Goal: Obtain resource: Obtain resource

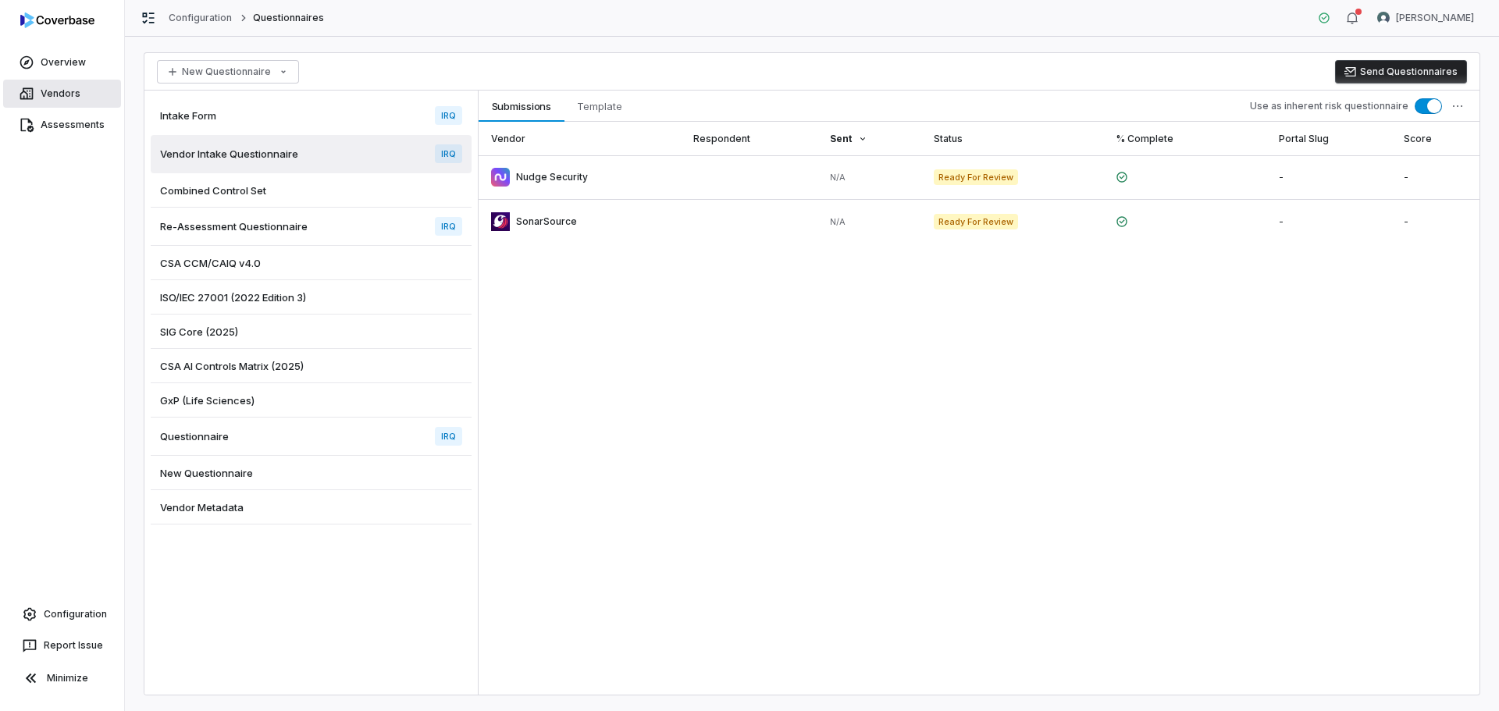
click at [71, 91] on link "Vendors" at bounding box center [62, 94] width 118 height 28
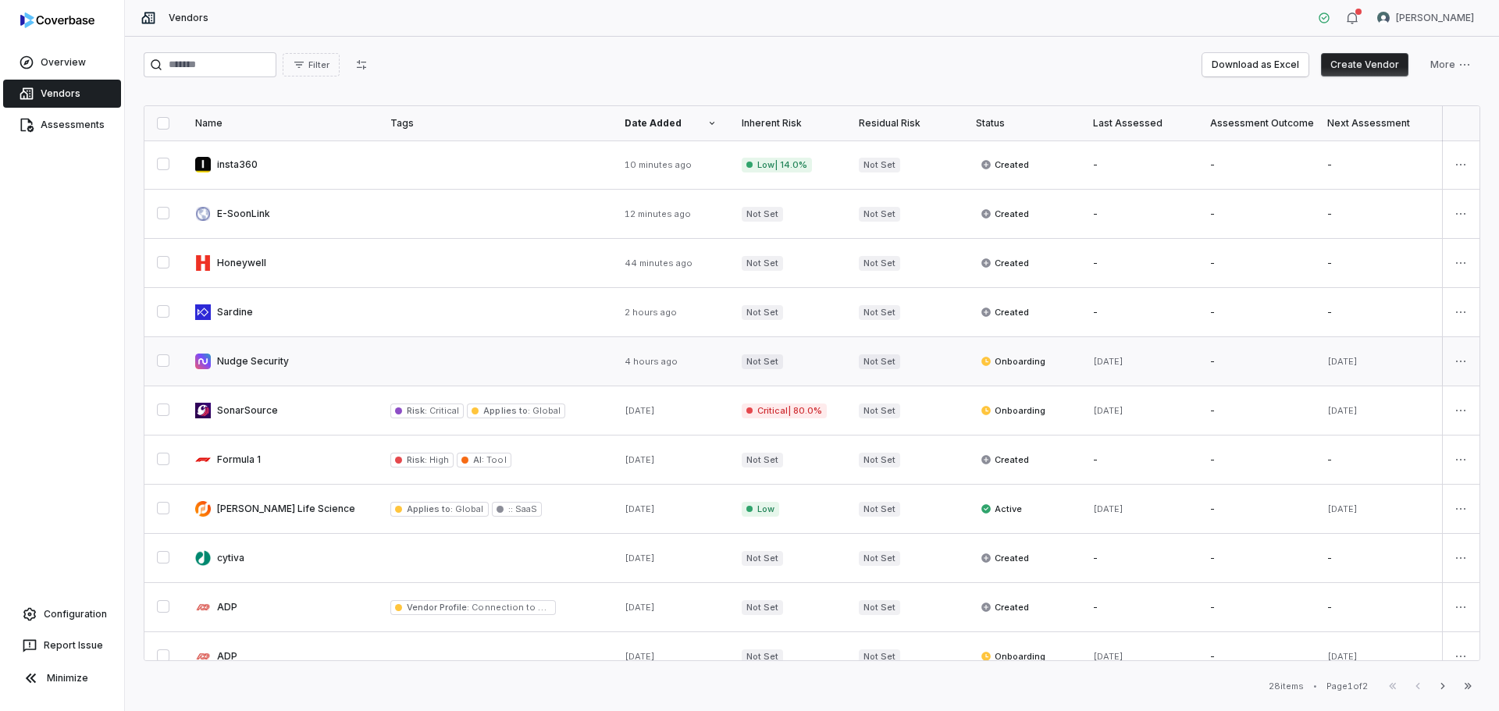
click at [243, 370] on link at bounding box center [280, 361] width 195 height 48
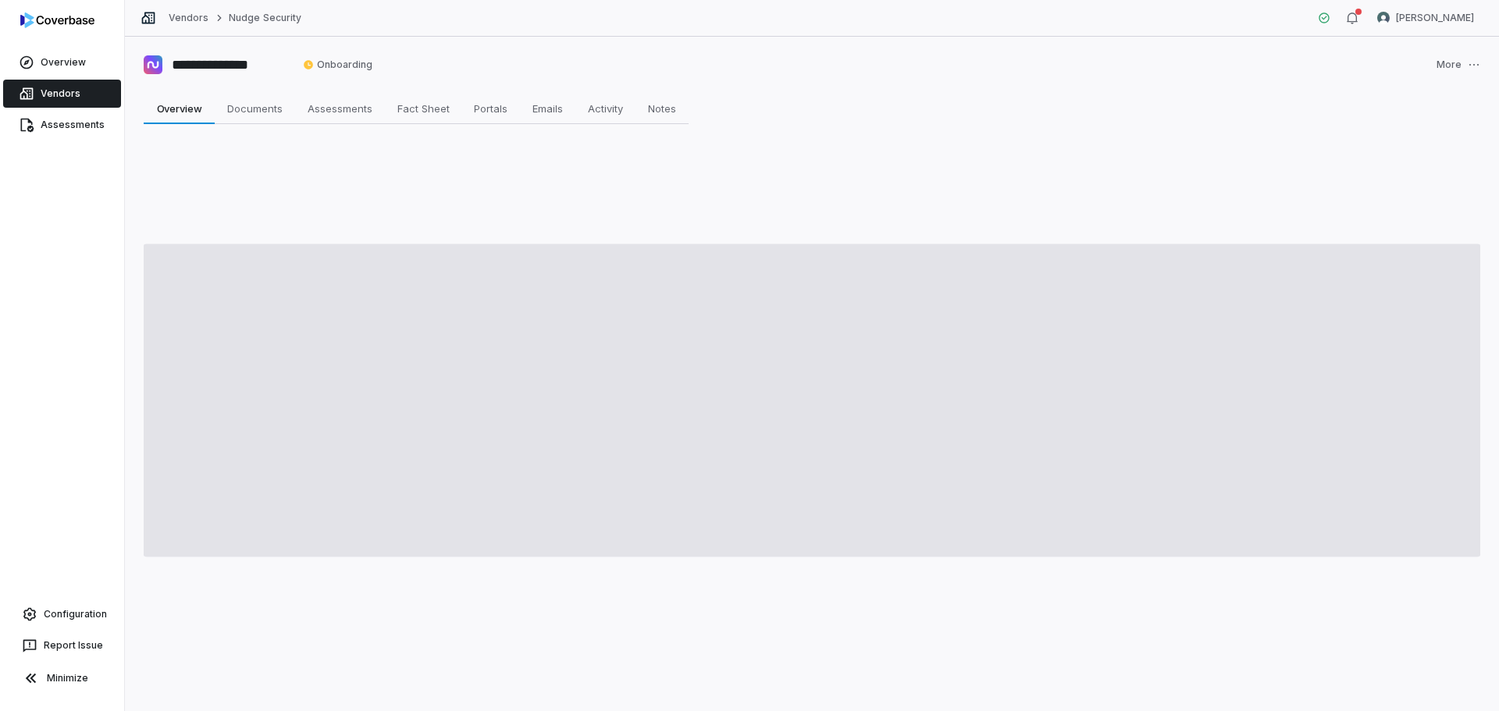
click at [243, 369] on span at bounding box center [812, 400] width 1337 height 313
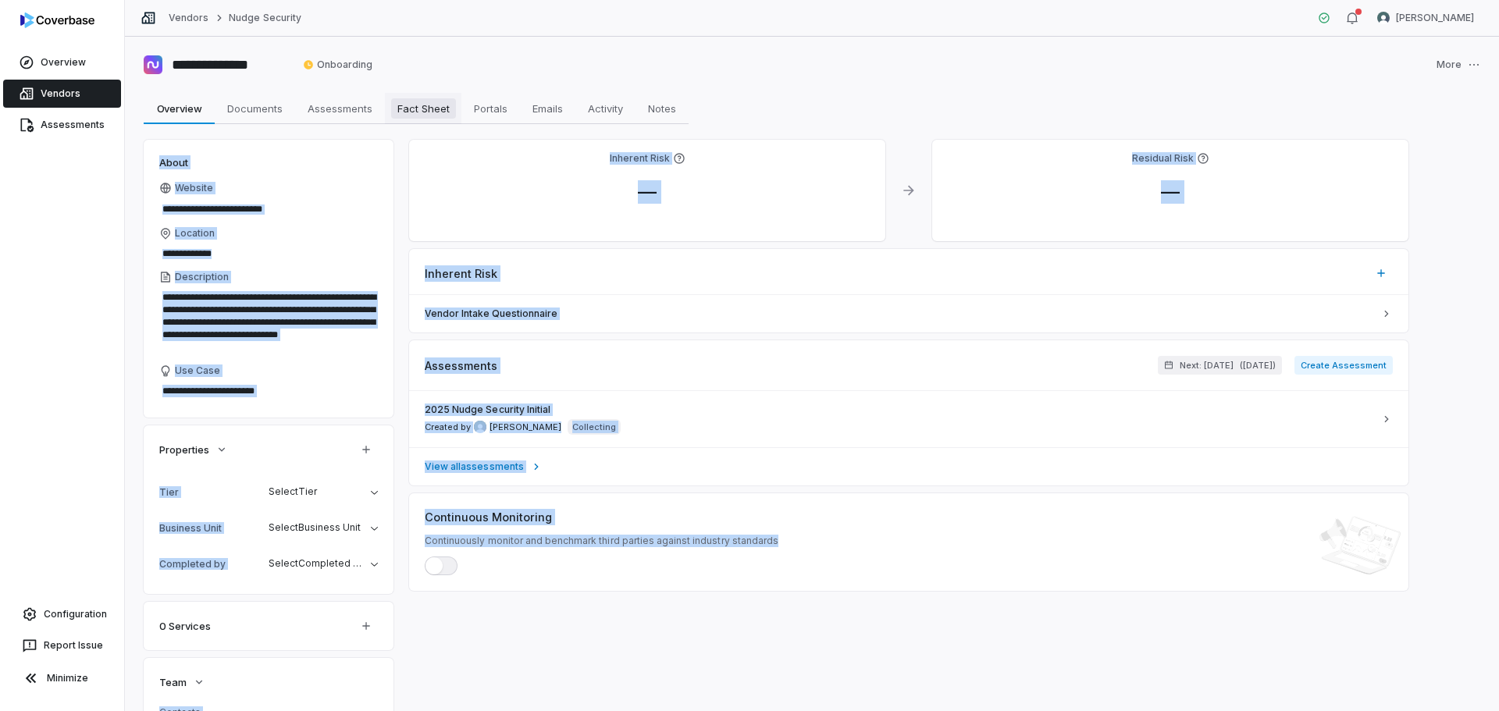
click at [406, 114] on span "Fact Sheet" at bounding box center [423, 108] width 65 height 20
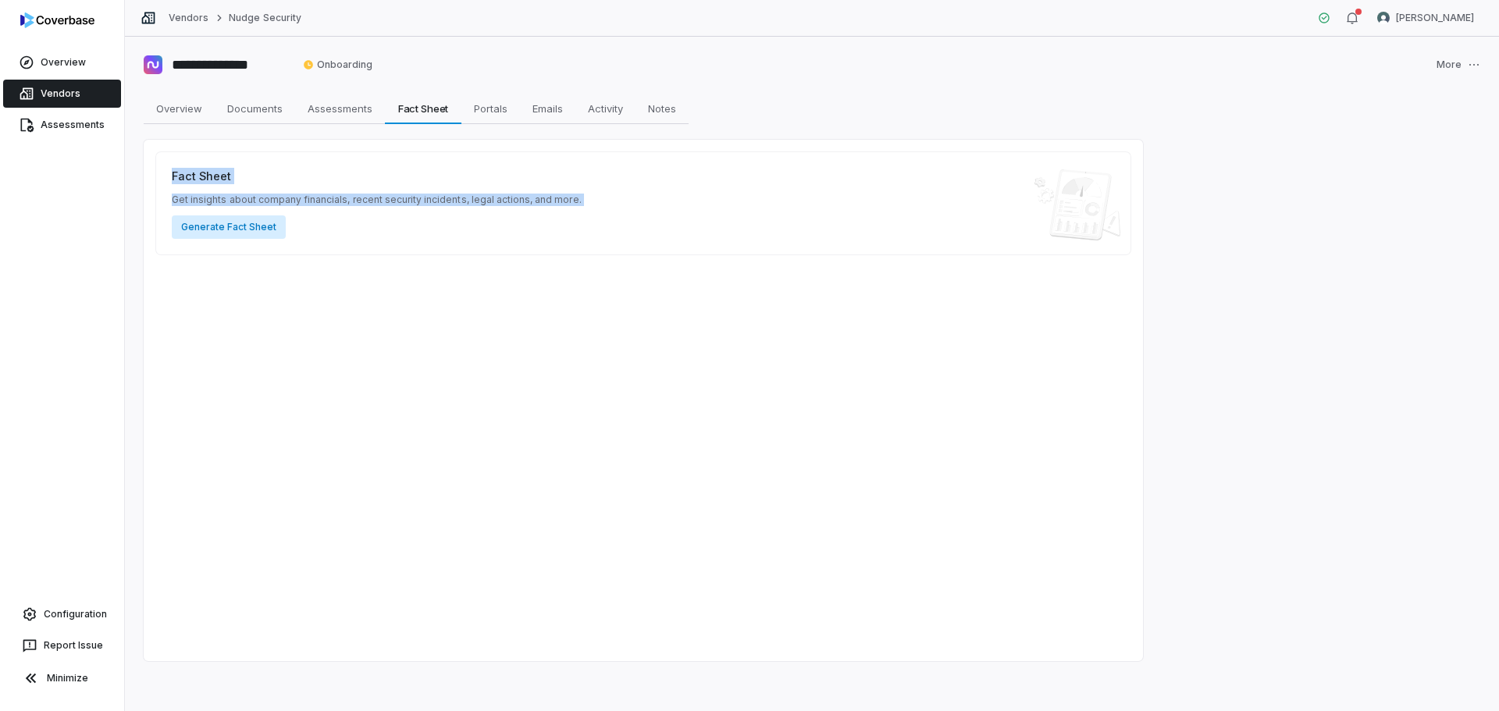
click at [237, 229] on button "Generate Fact Sheet" at bounding box center [229, 227] width 114 height 23
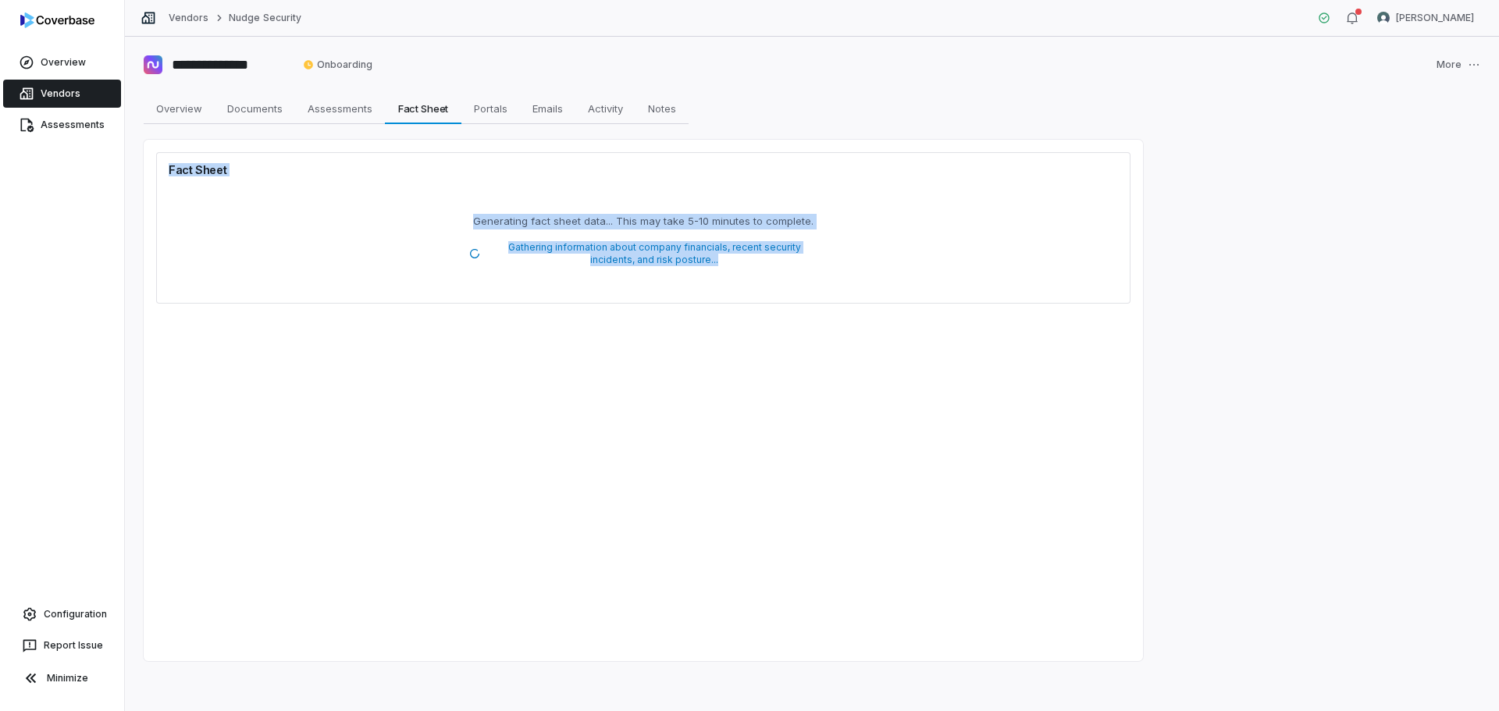
click at [65, 87] on link "Vendors" at bounding box center [62, 94] width 118 height 28
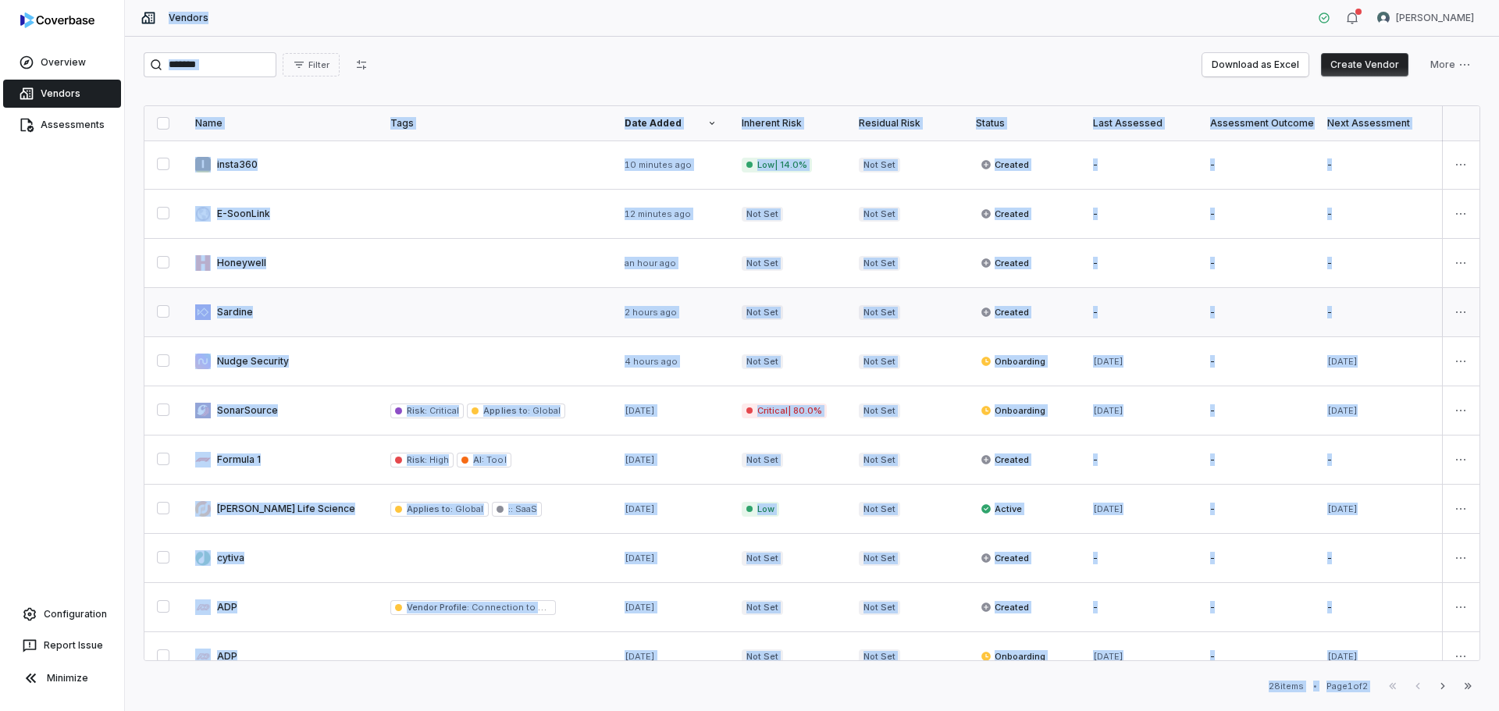
click at [230, 299] on link at bounding box center [280, 312] width 195 height 48
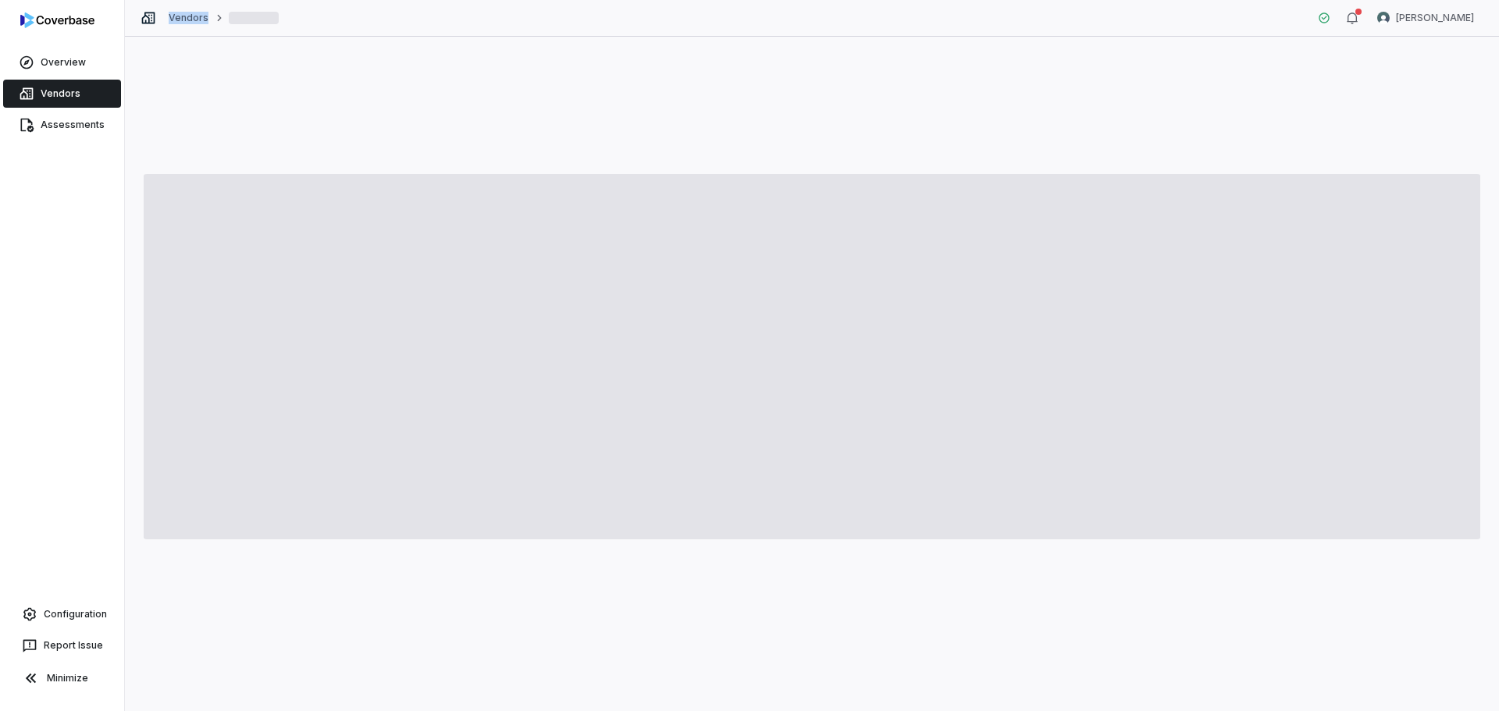
click at [230, 299] on span at bounding box center [812, 356] width 1337 height 365
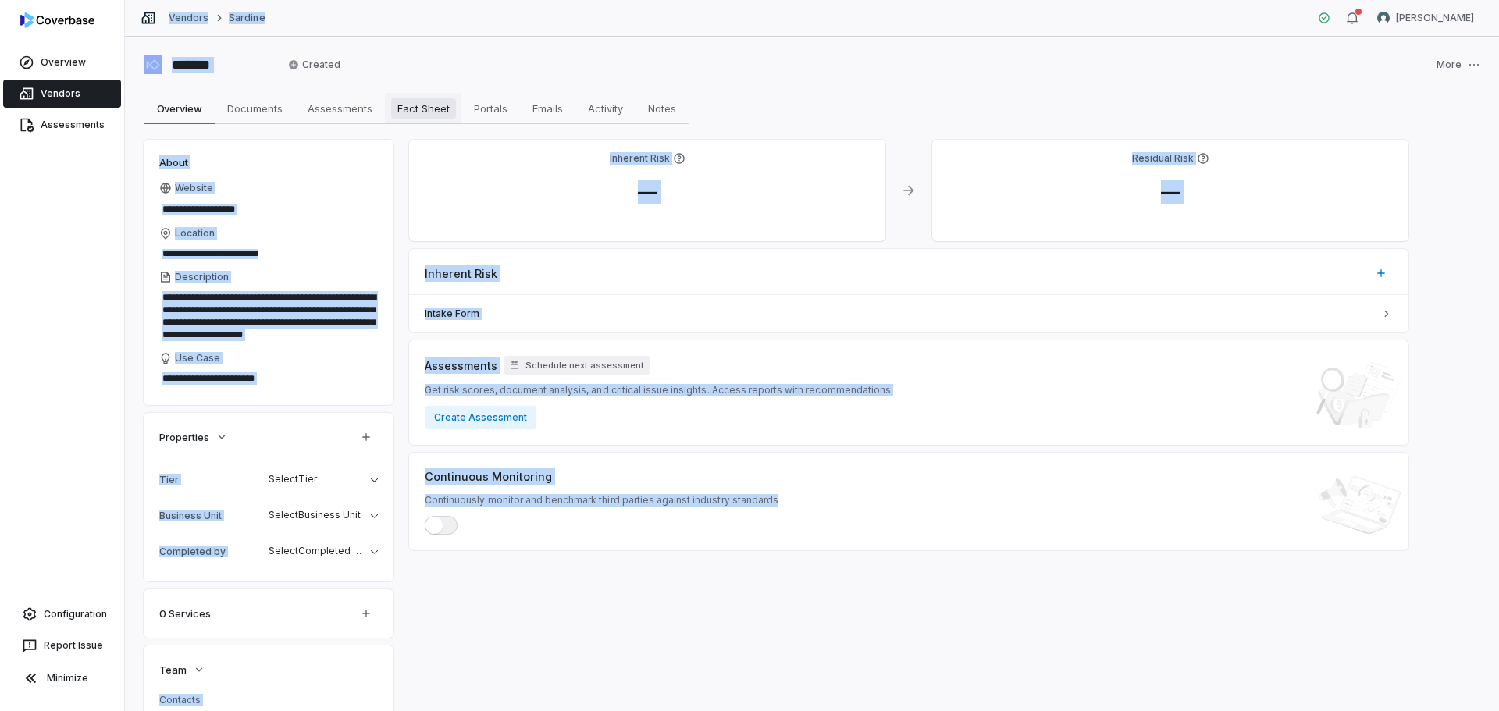
click at [423, 104] on span "Fact Sheet" at bounding box center [423, 108] width 65 height 20
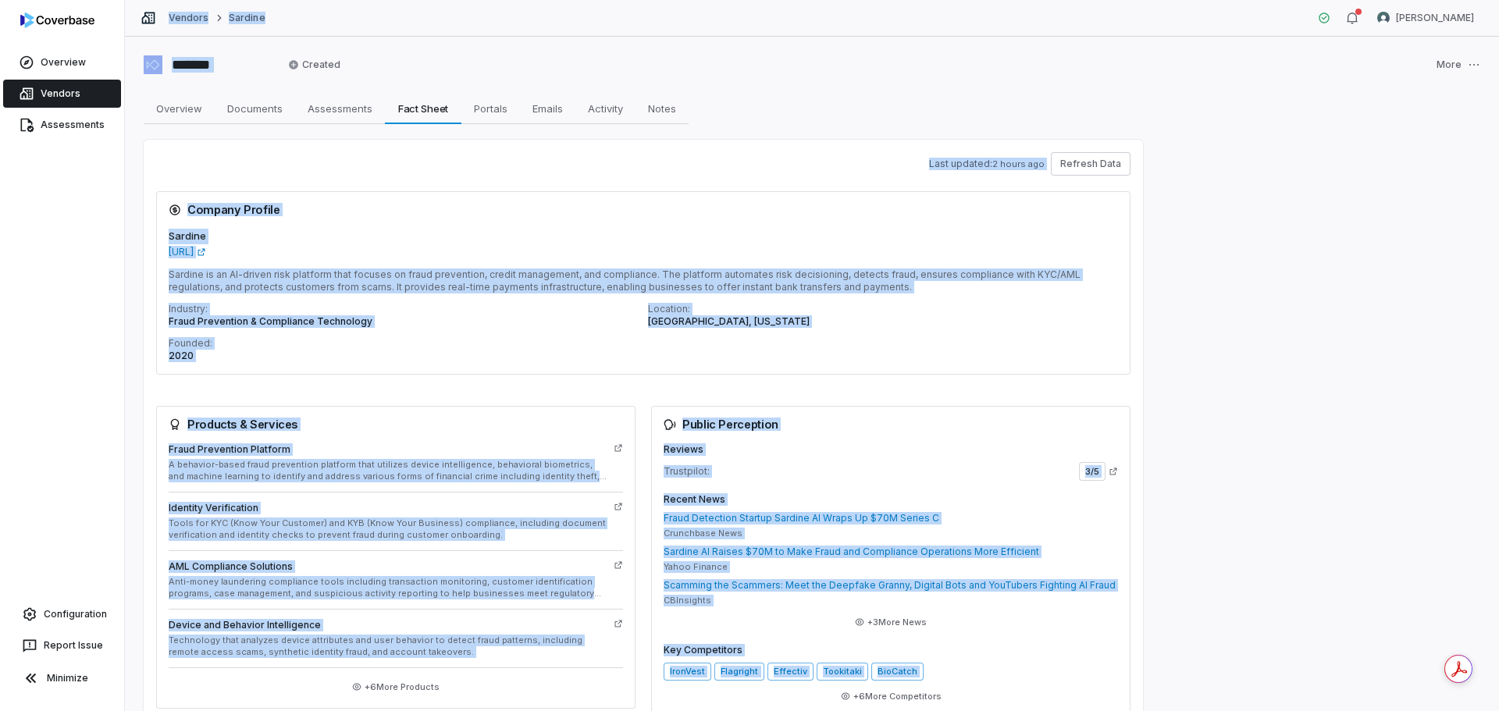
click at [72, 95] on link "Vendors" at bounding box center [62, 94] width 118 height 28
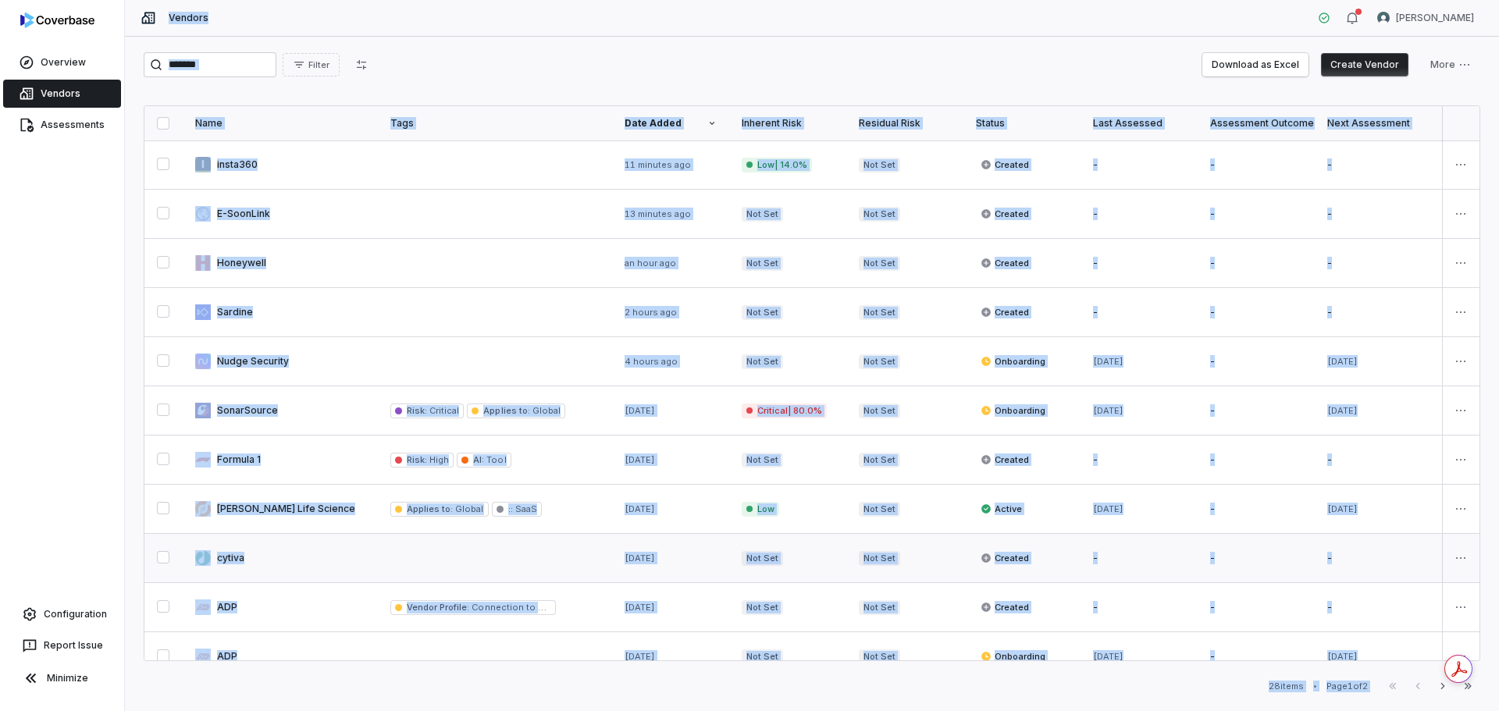
click at [216, 559] on link at bounding box center [280, 558] width 195 height 48
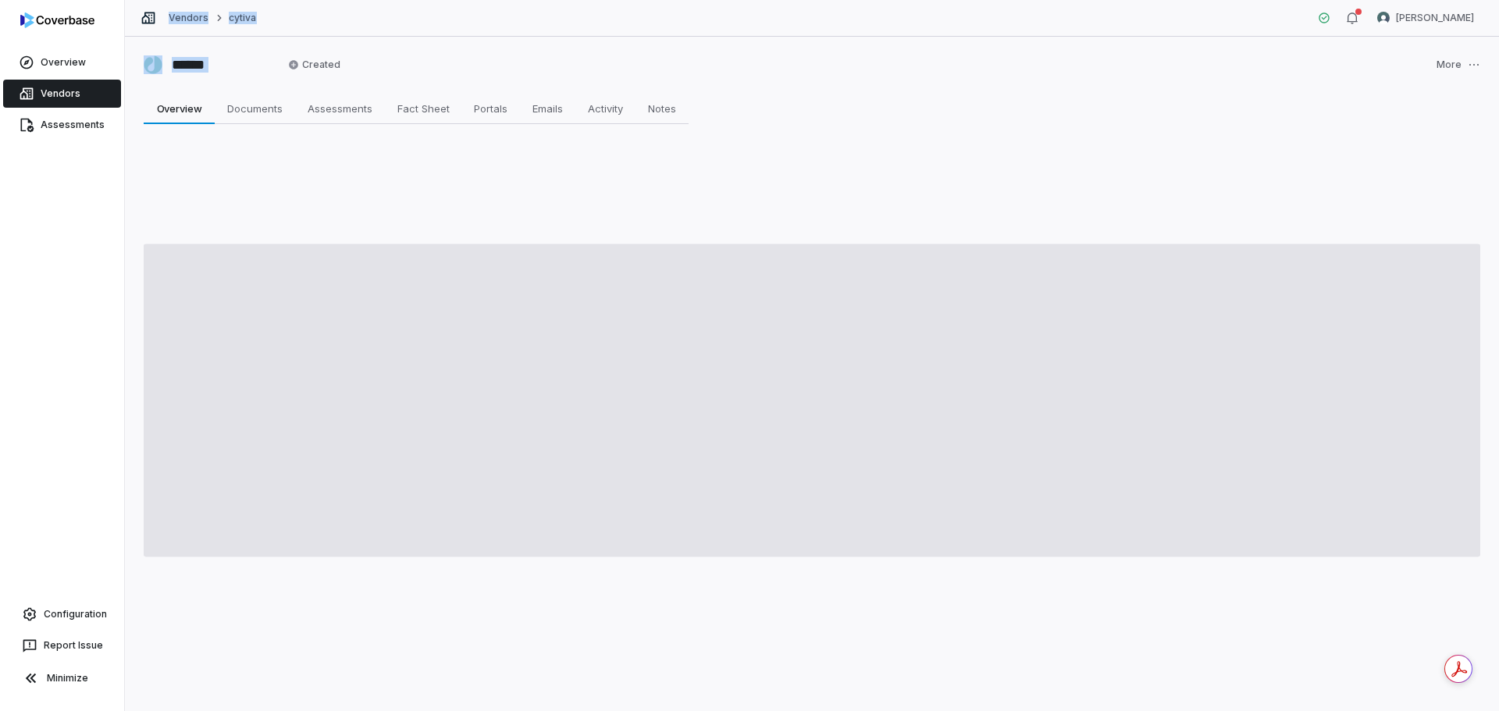
click at [216, 559] on div "****** Created More Overview Overview Documents Documents Assessments Assessmen…" at bounding box center [812, 374] width 1374 height 675
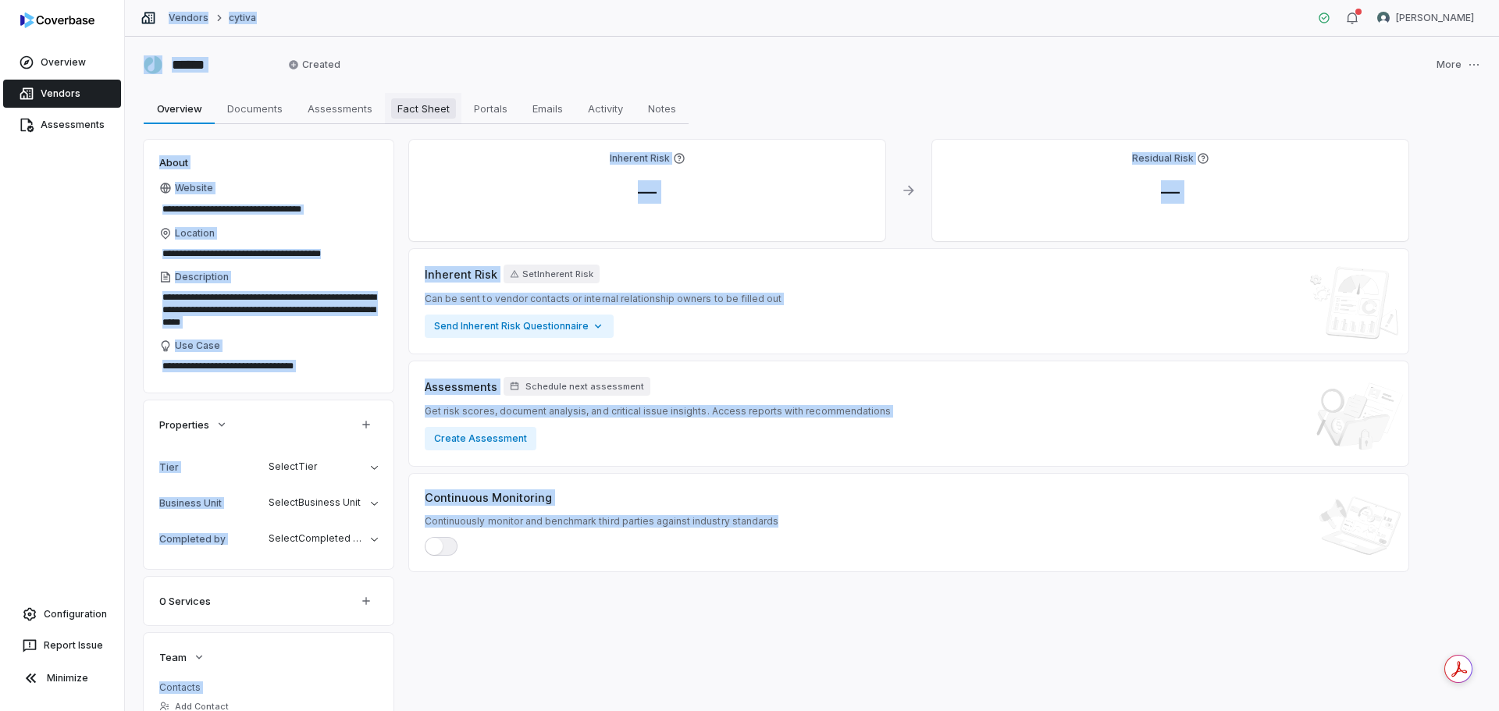
click at [424, 111] on span "Fact Sheet" at bounding box center [423, 108] width 65 height 20
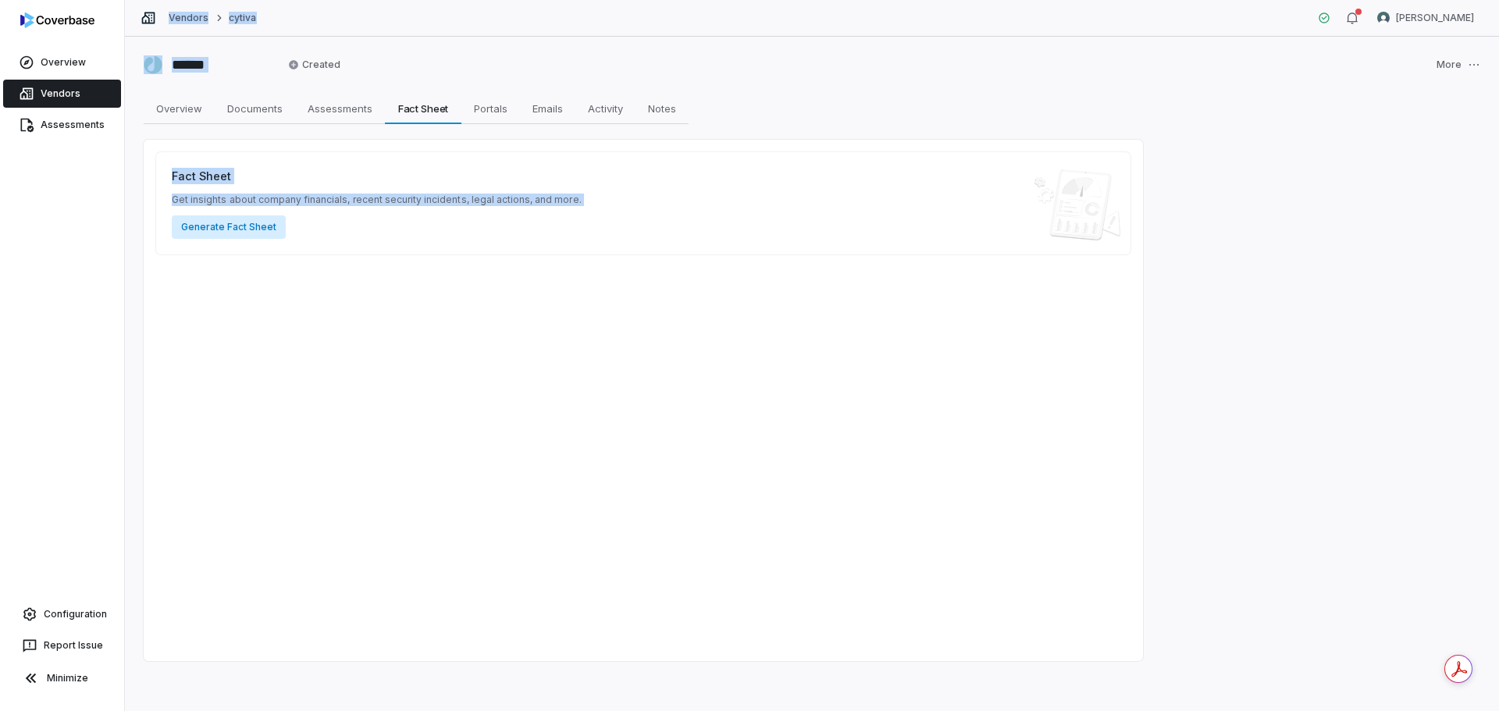
click at [237, 224] on button "Generate Fact Sheet" at bounding box center [229, 227] width 114 height 23
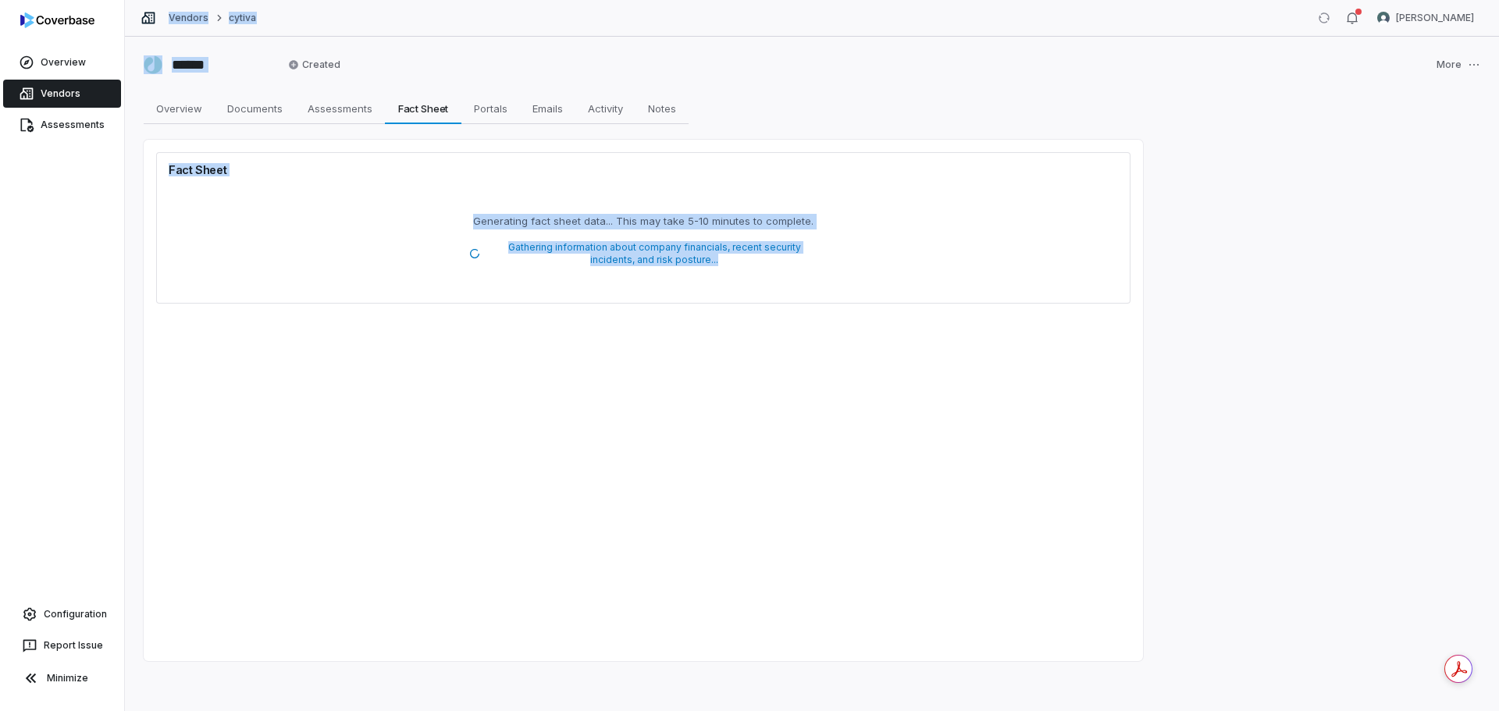
click at [48, 92] on link "Vendors" at bounding box center [62, 94] width 118 height 28
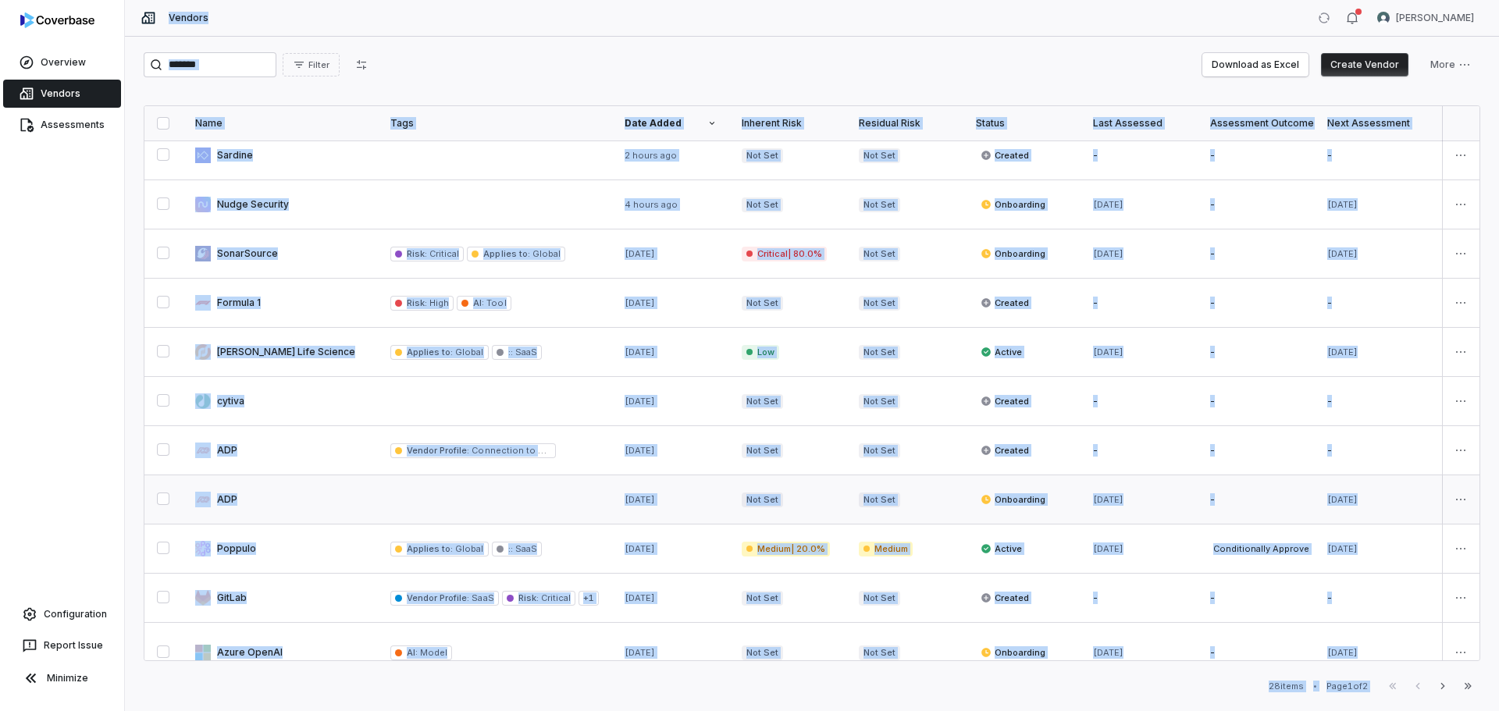
scroll to position [234, 0]
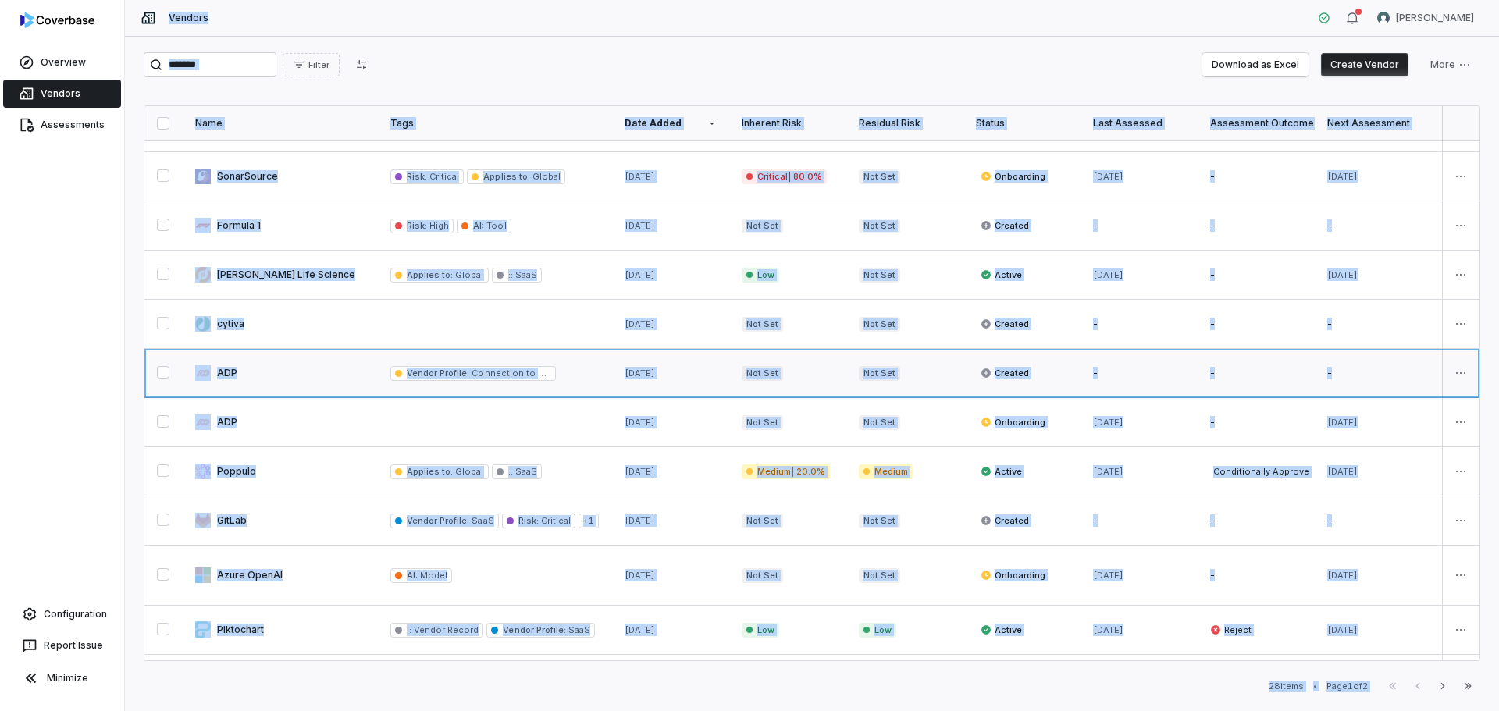
click at [258, 374] on link at bounding box center [280, 373] width 195 height 48
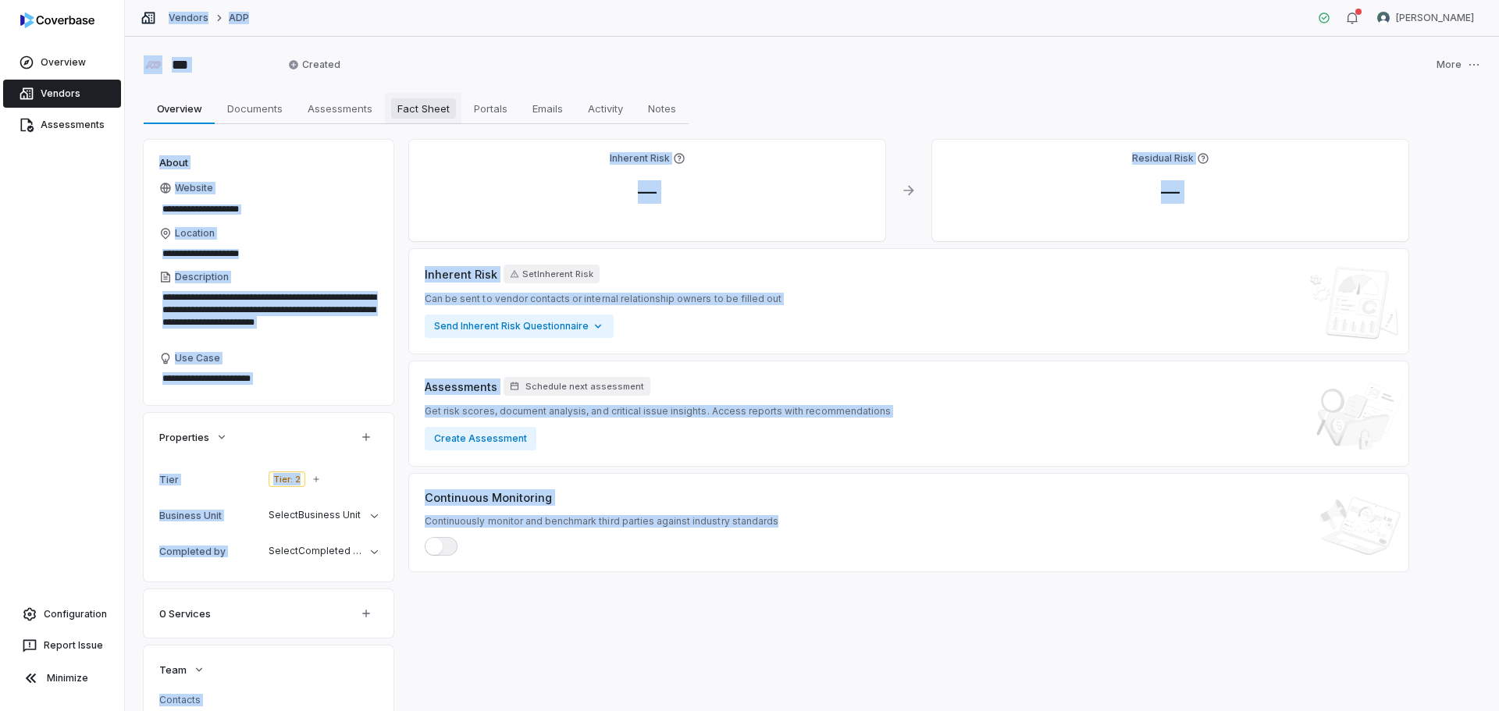
click at [417, 111] on span "Fact Sheet" at bounding box center [423, 108] width 65 height 20
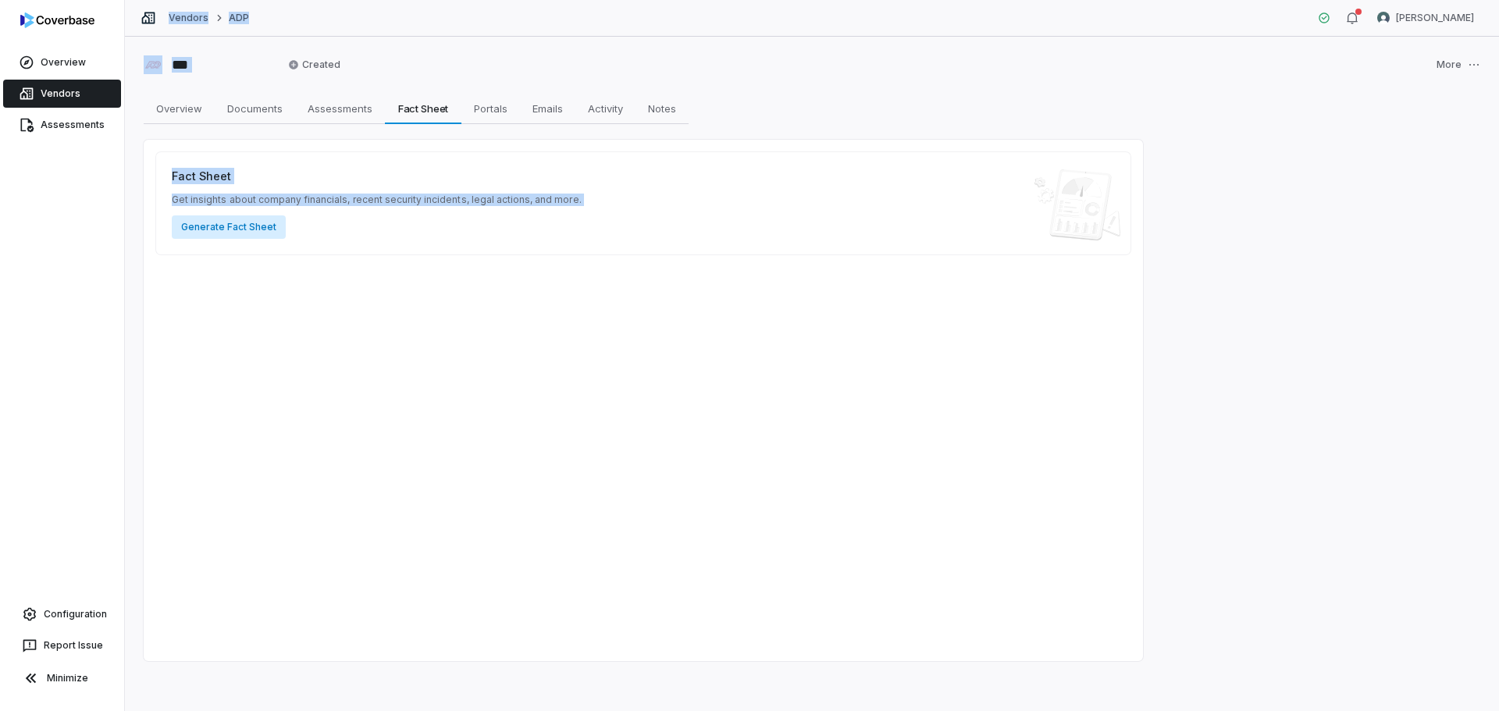
click at [233, 228] on button "Generate Fact Sheet" at bounding box center [229, 227] width 114 height 23
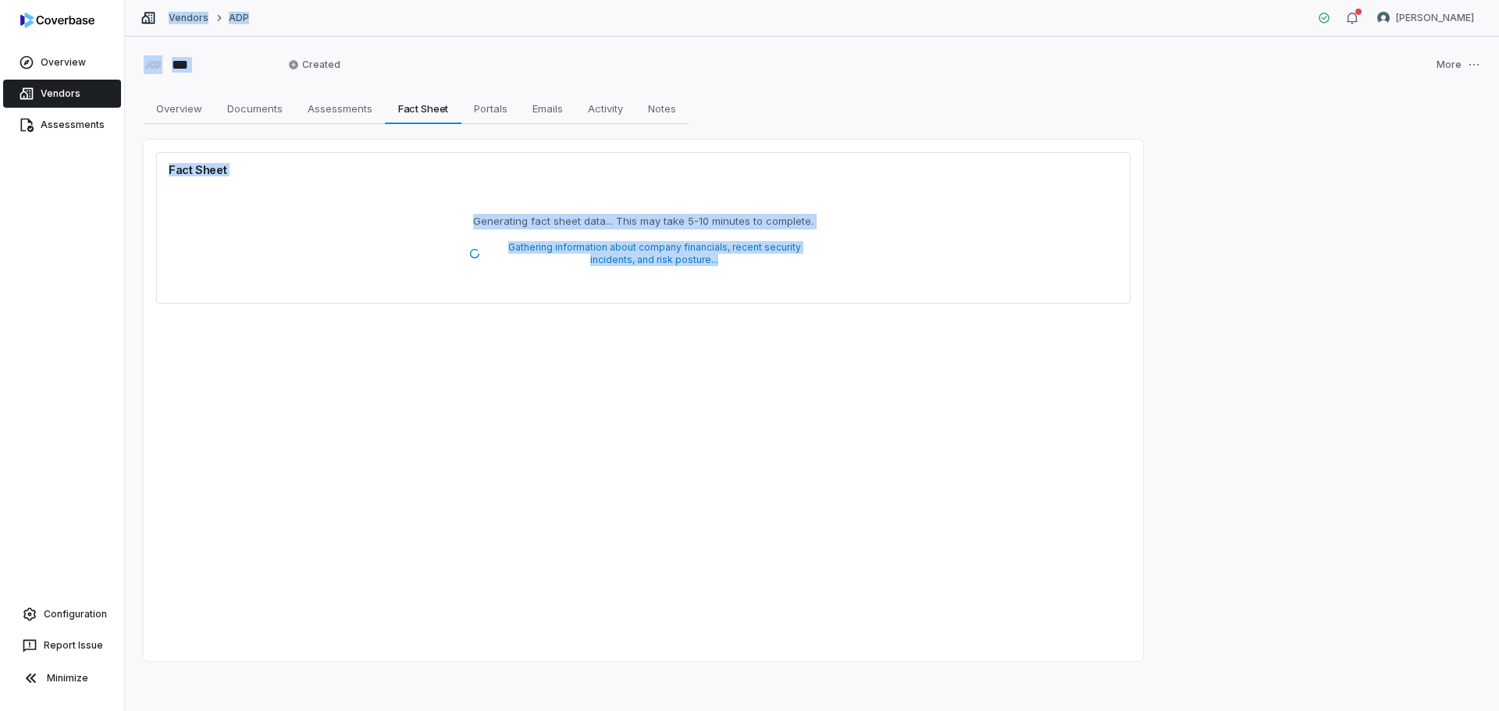
click at [59, 94] on link "Vendors" at bounding box center [62, 94] width 118 height 28
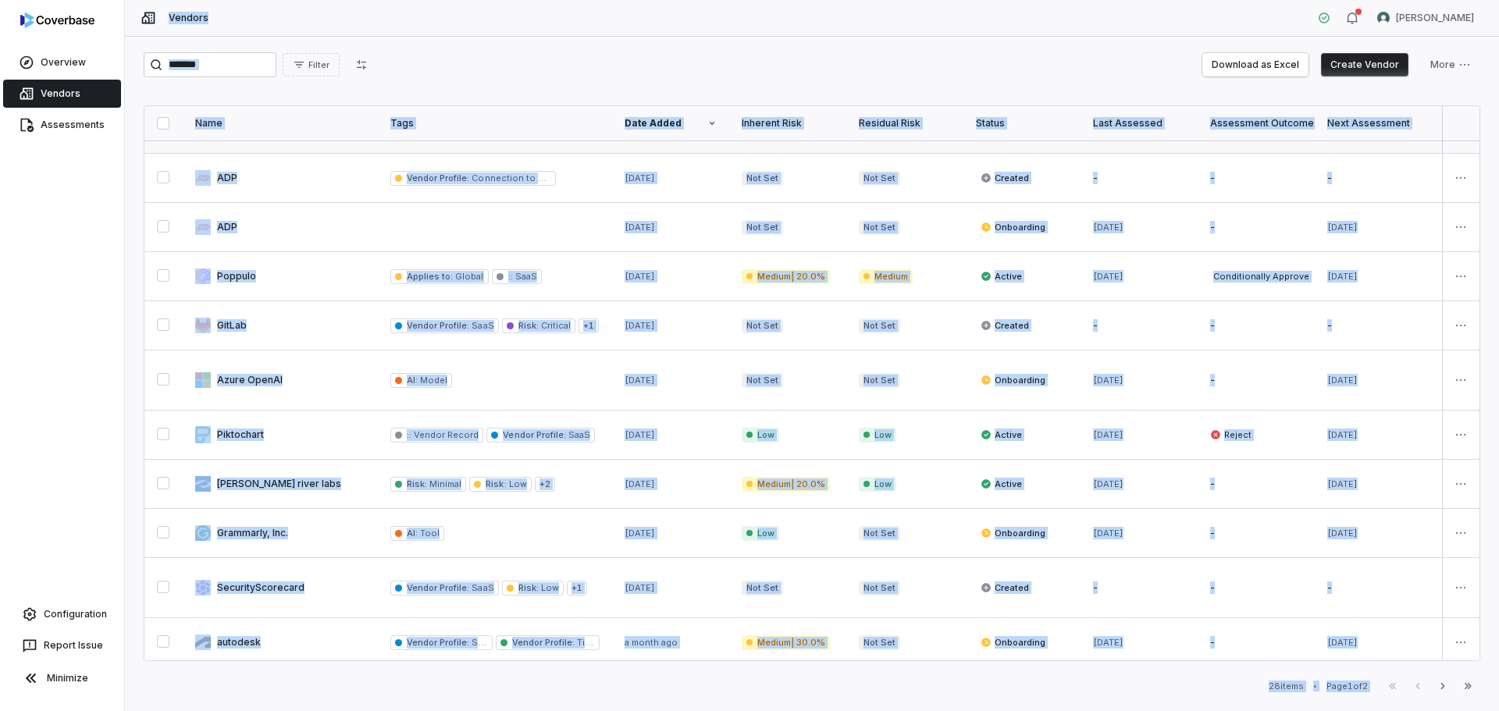
scroll to position [468, 0]
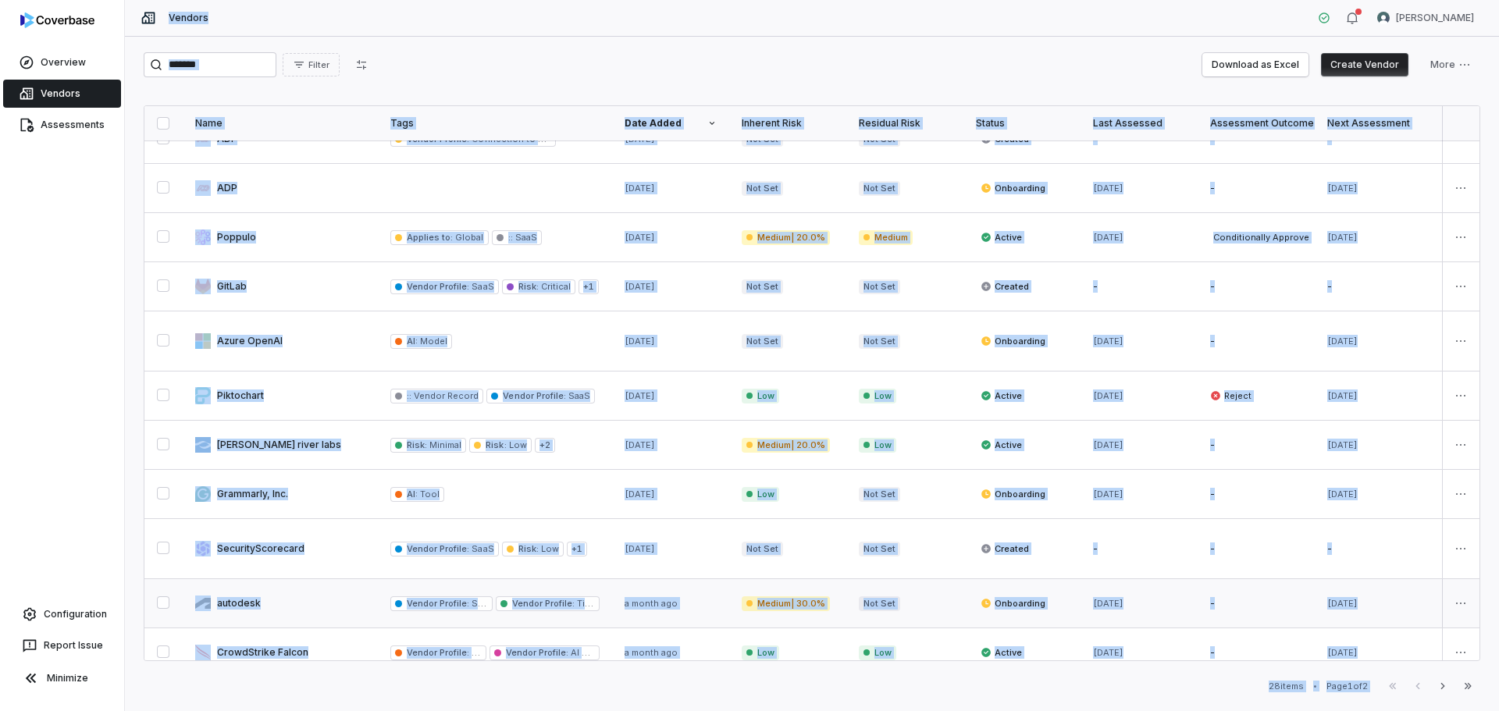
click at [302, 600] on link at bounding box center [280, 603] width 195 height 48
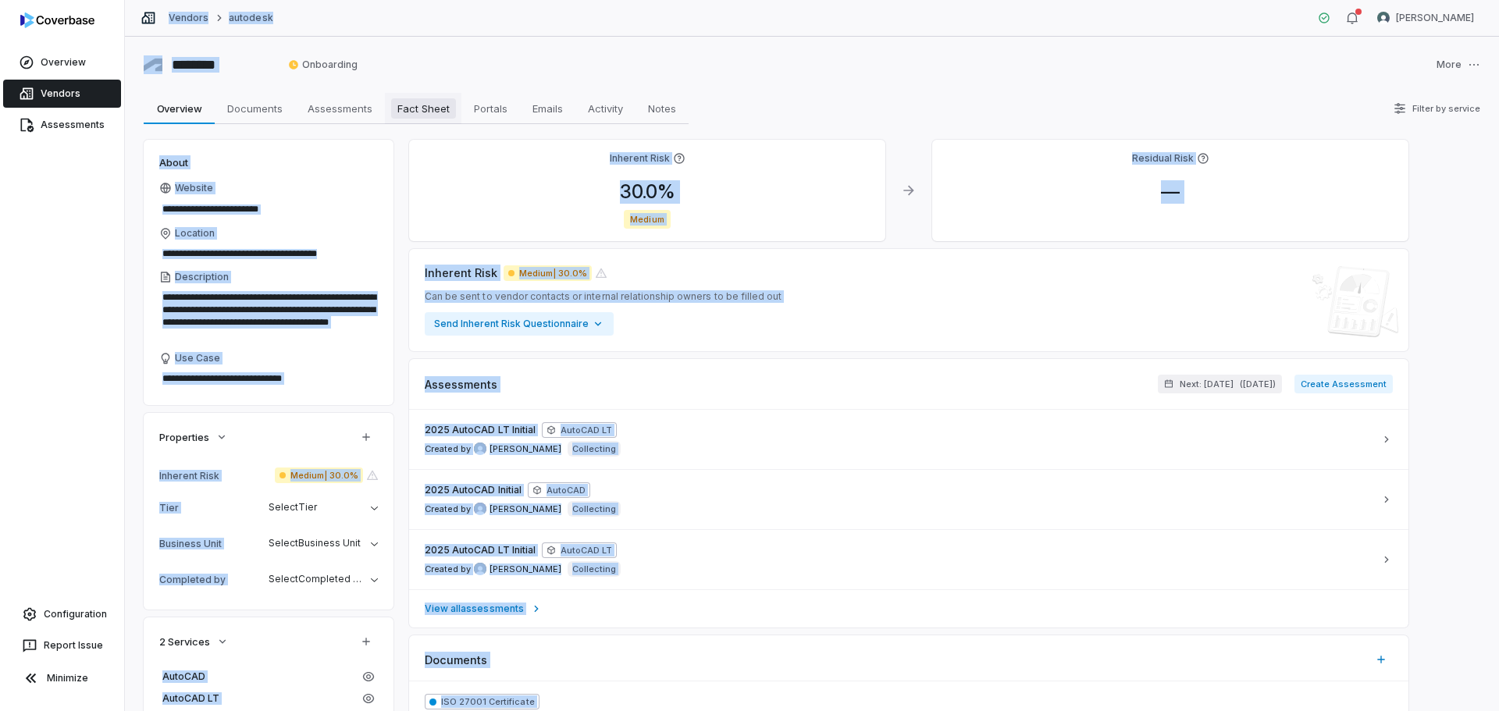
click at [411, 109] on span "Fact Sheet" at bounding box center [423, 108] width 65 height 20
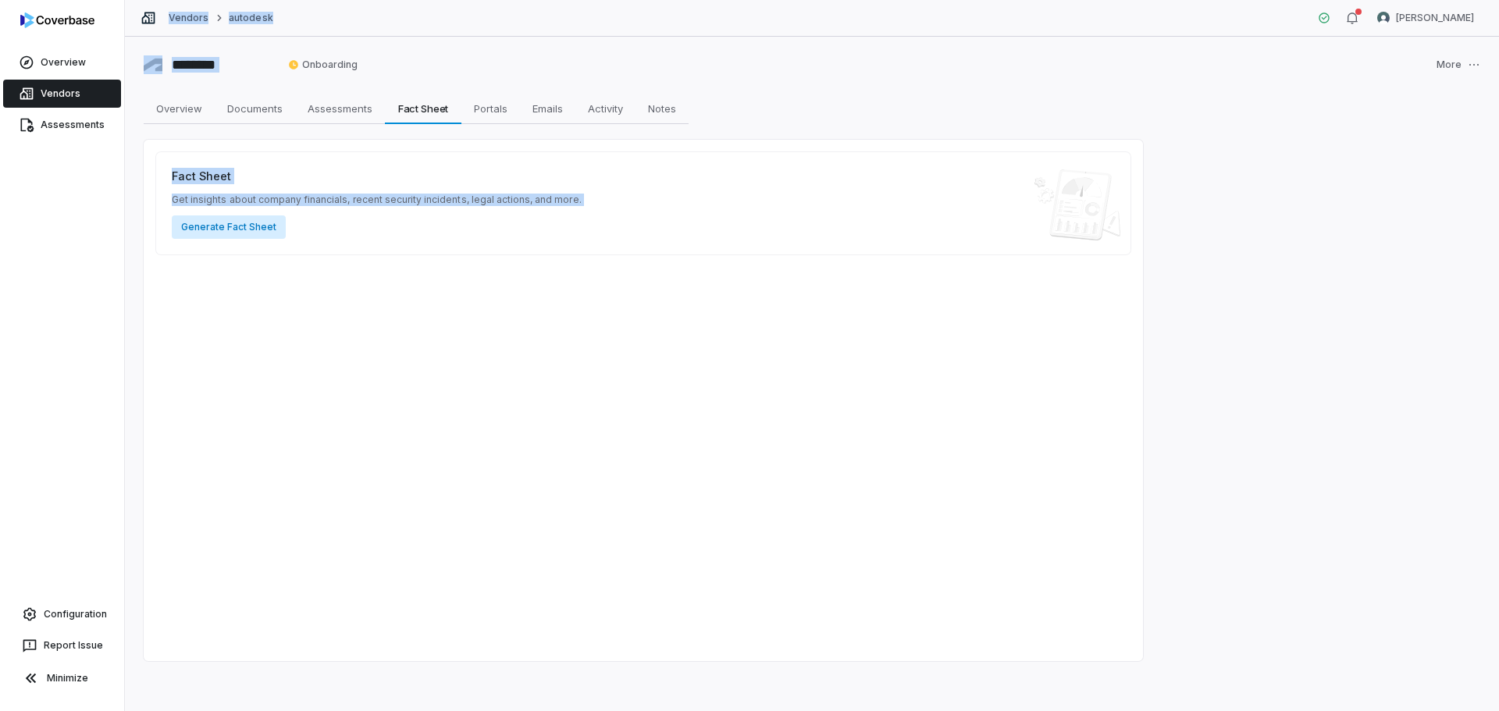
click at [242, 232] on button "Generate Fact Sheet" at bounding box center [229, 227] width 114 height 23
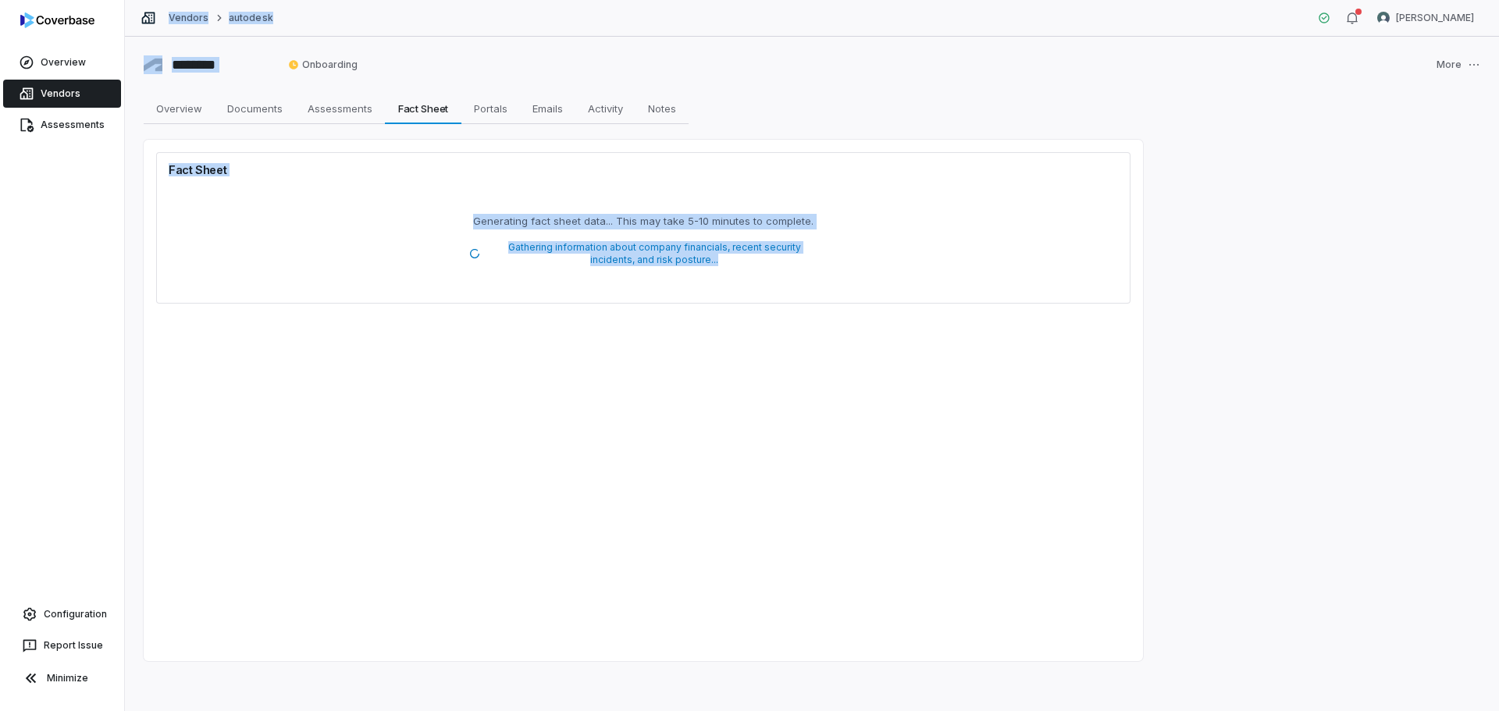
click at [47, 92] on link "Vendors" at bounding box center [62, 94] width 118 height 28
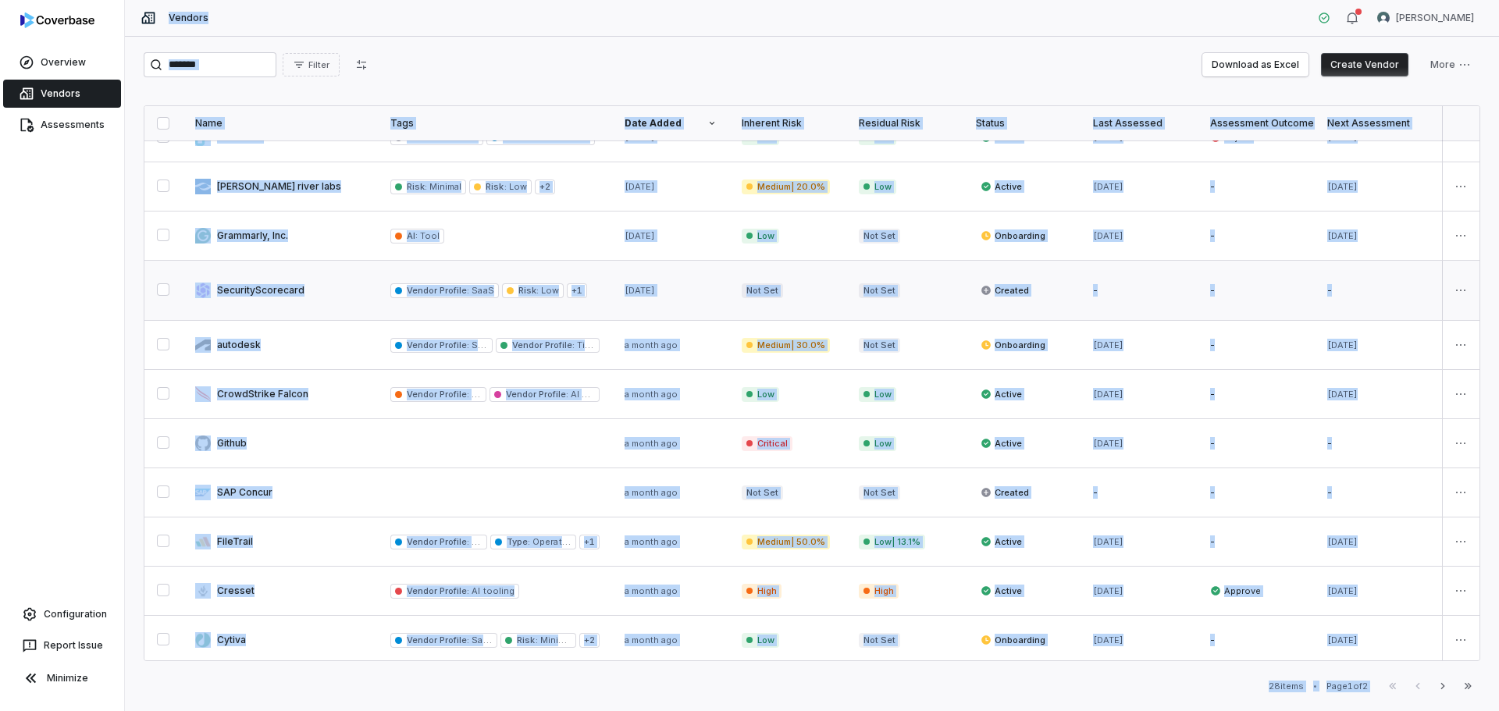
scroll to position [739, 0]
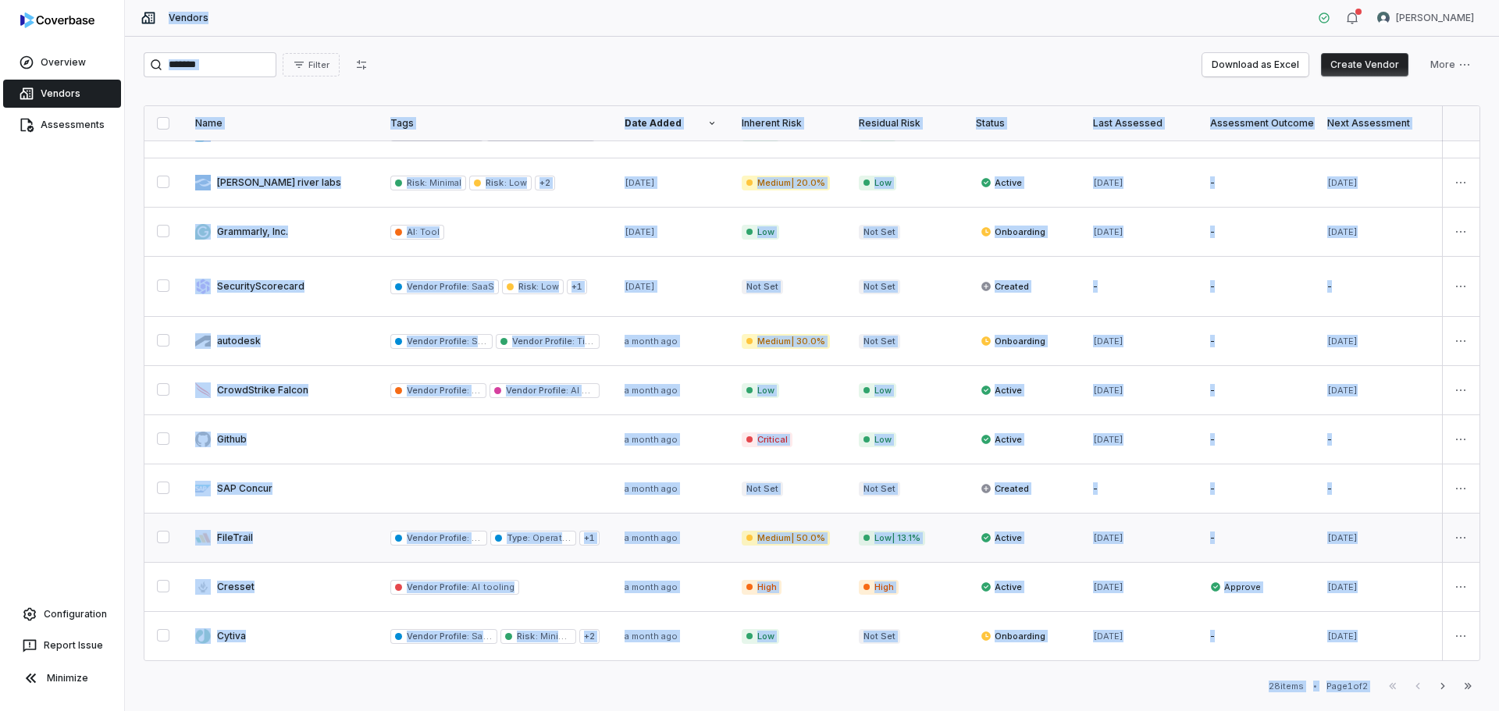
click at [290, 535] on link at bounding box center [280, 538] width 195 height 48
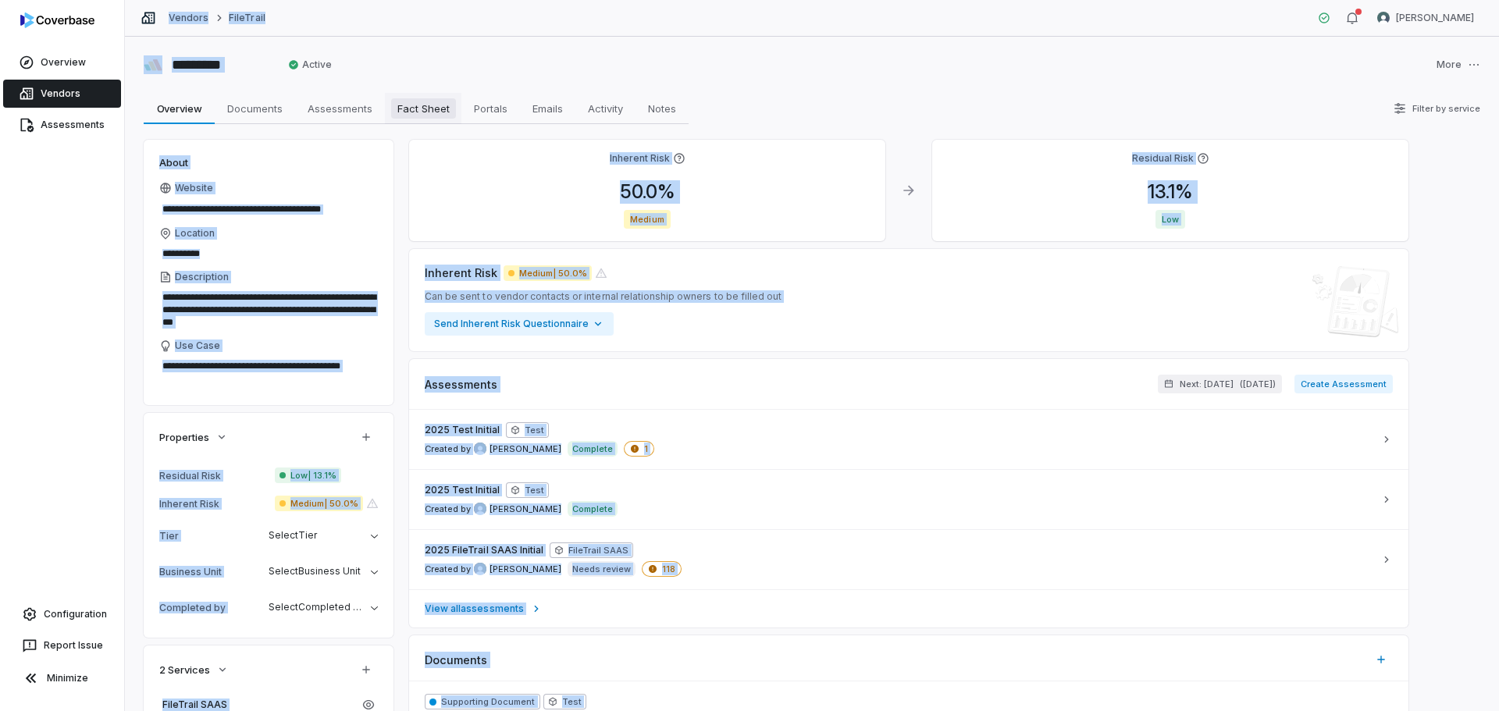
click at [416, 110] on span "Fact Sheet" at bounding box center [423, 108] width 65 height 20
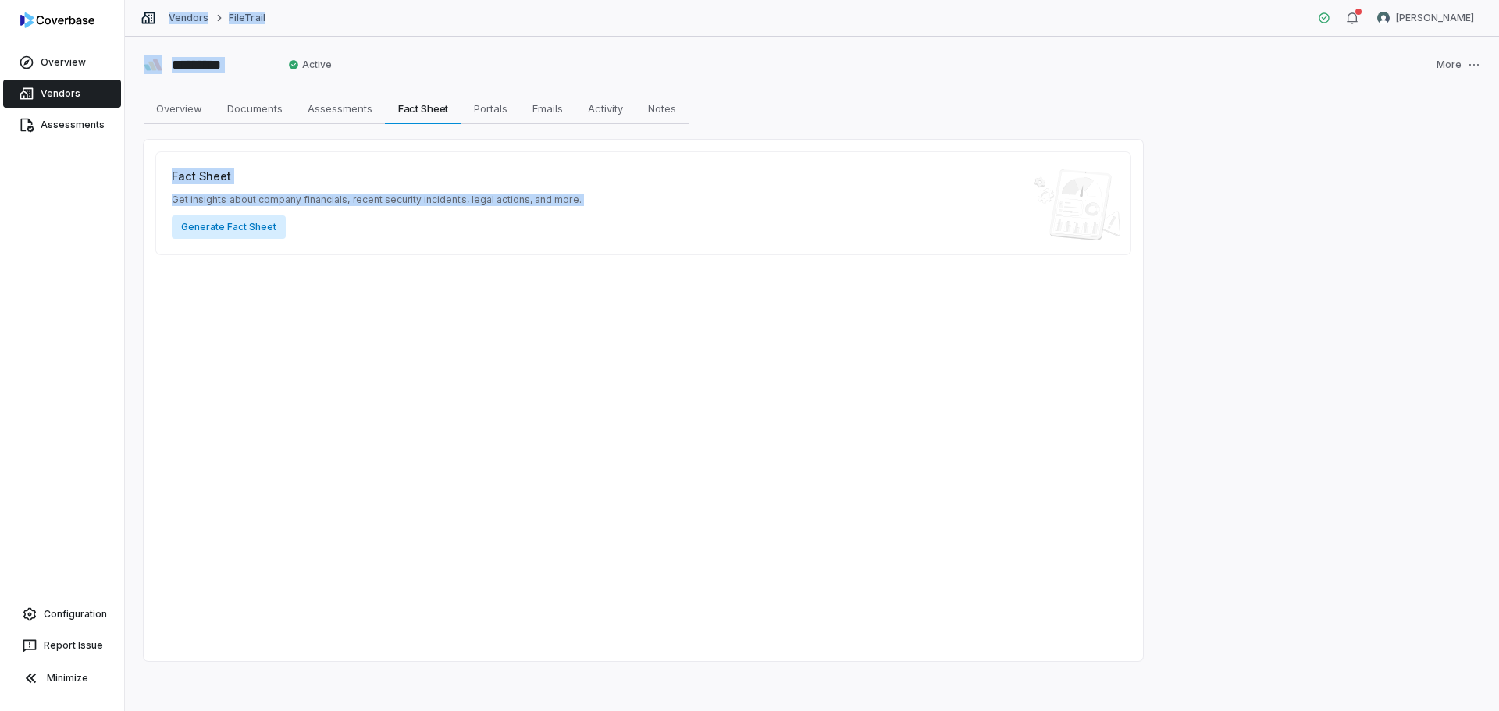
click at [247, 231] on button "Generate Fact Sheet" at bounding box center [229, 227] width 114 height 23
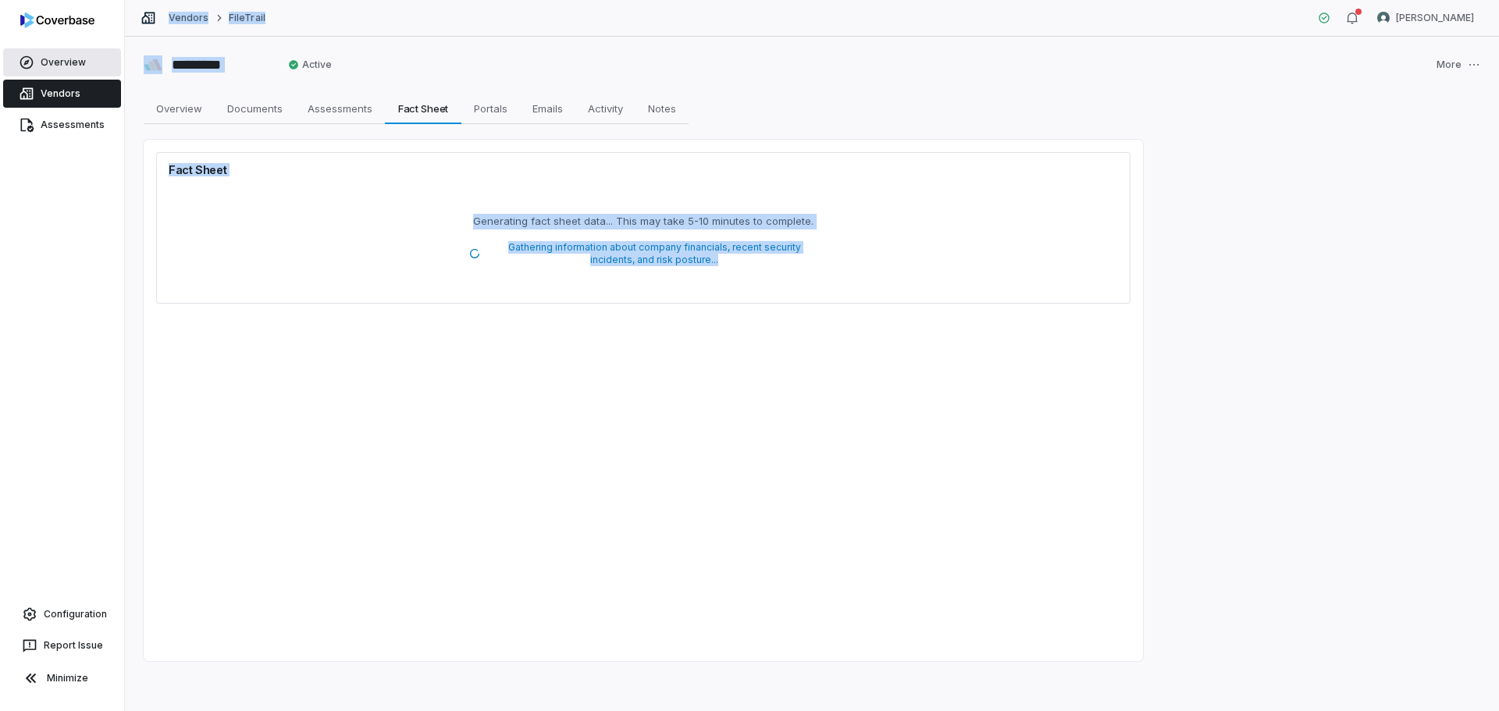
click at [50, 55] on link "Overview" at bounding box center [62, 62] width 118 height 28
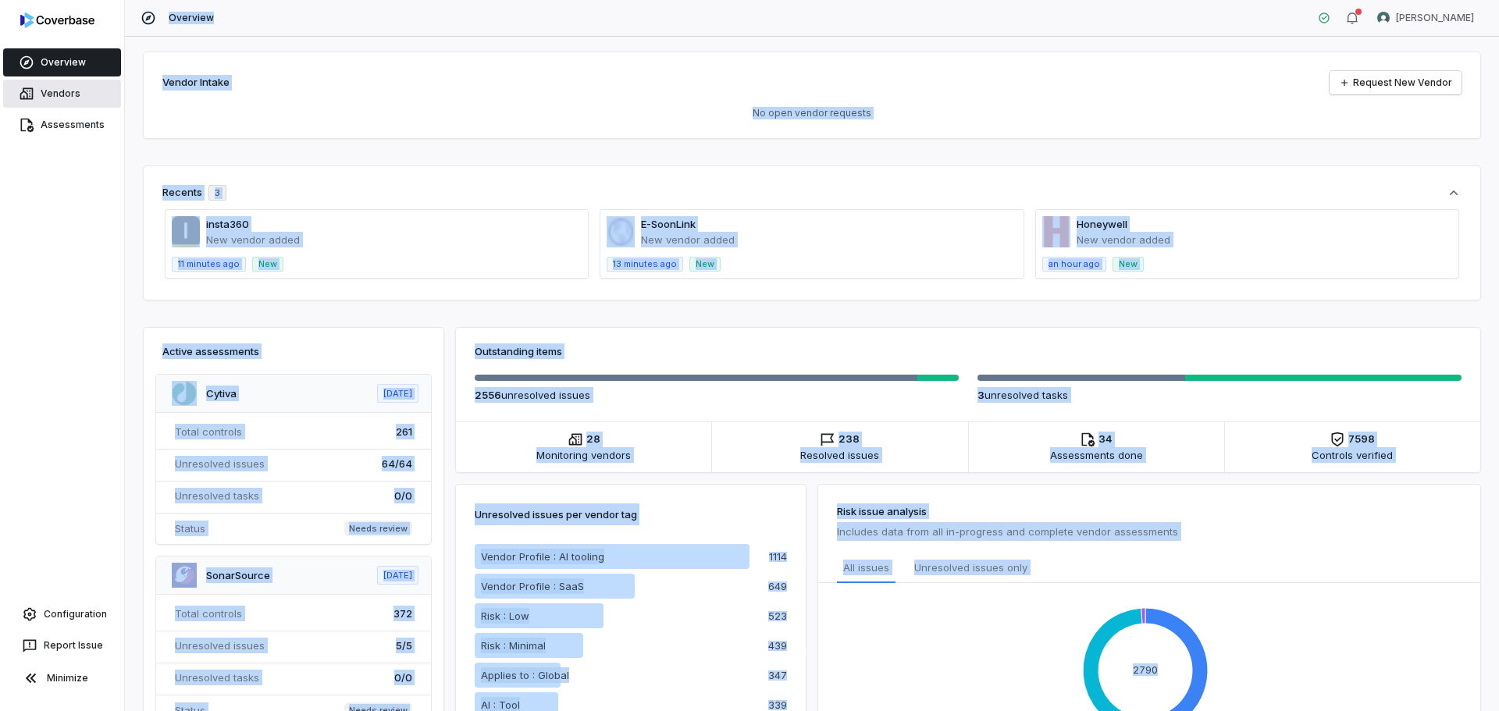
click at [89, 93] on link "Vendors" at bounding box center [62, 94] width 118 height 28
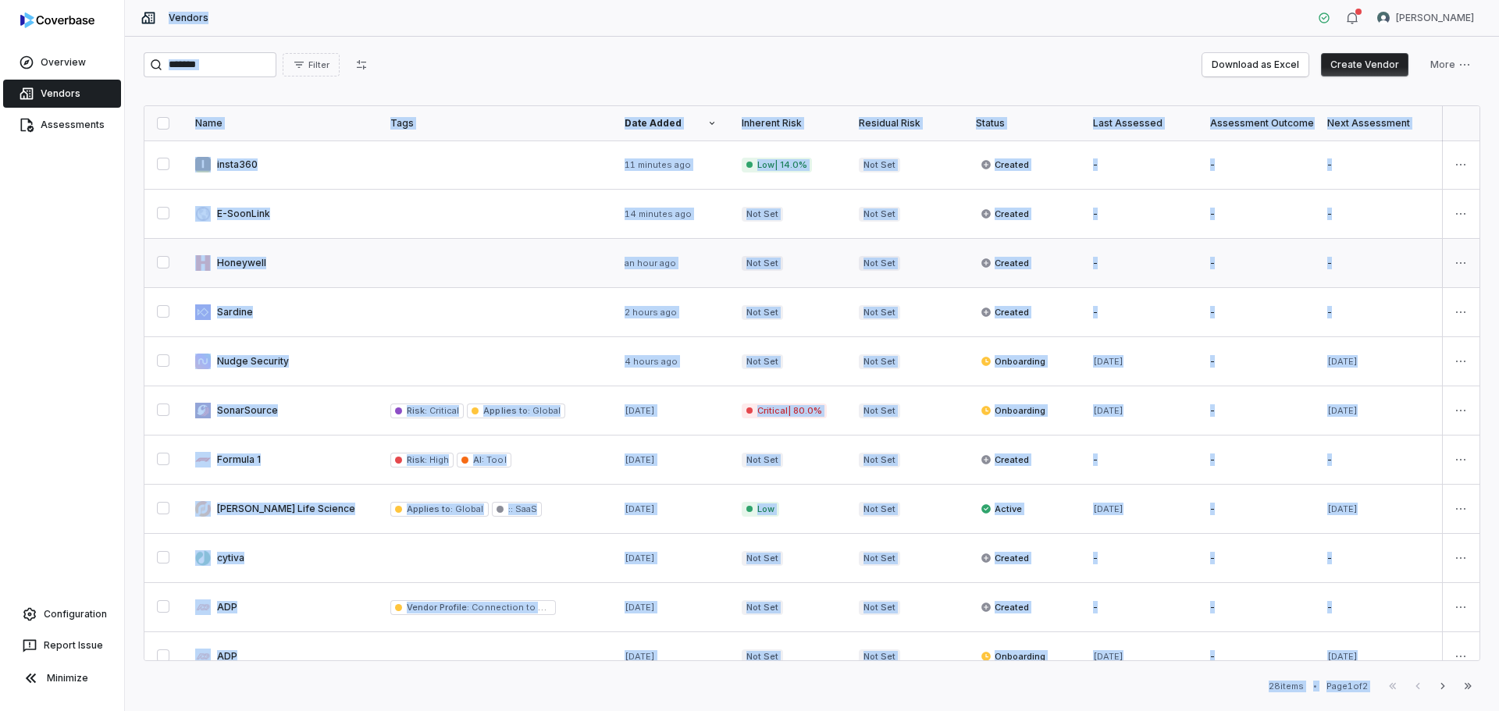
click at [337, 262] on link at bounding box center [280, 263] width 195 height 48
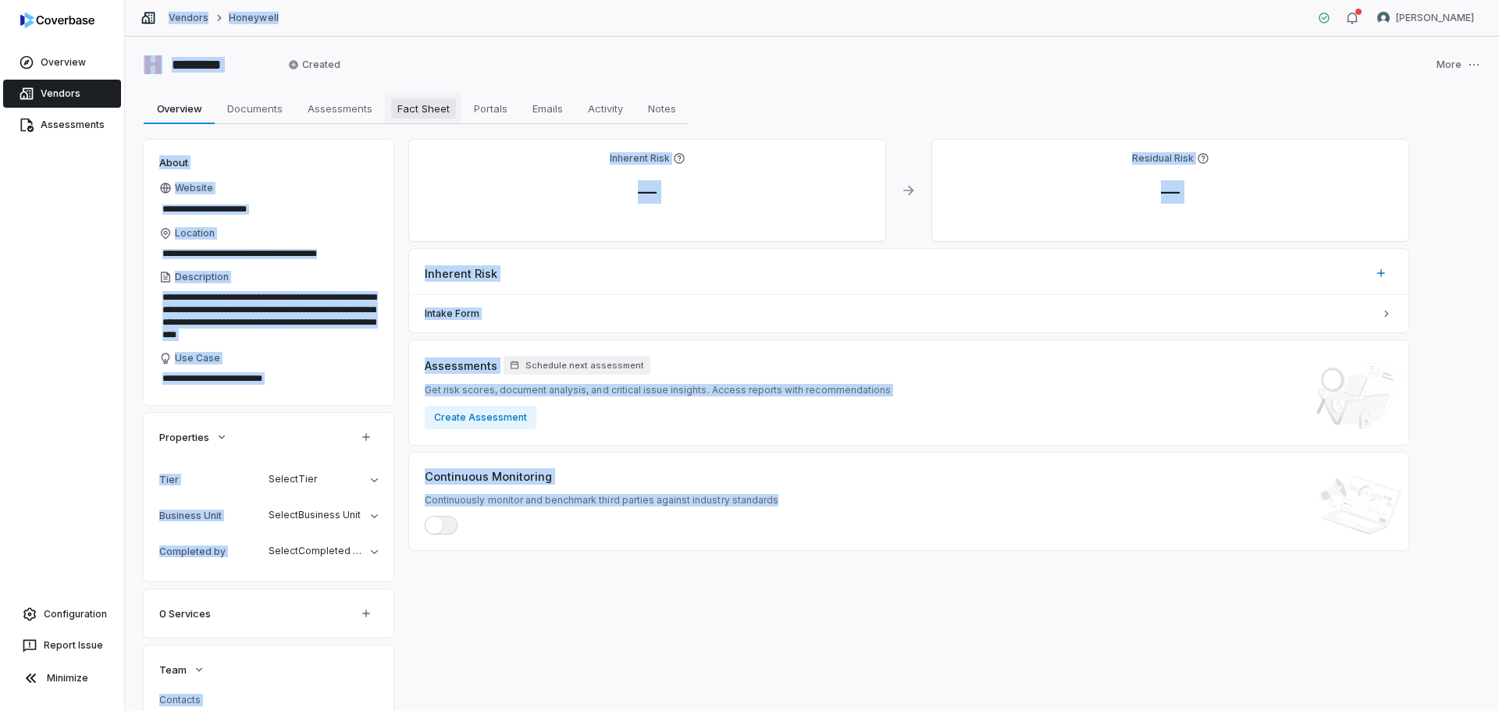
click at [431, 107] on span "Fact Sheet" at bounding box center [423, 108] width 65 height 20
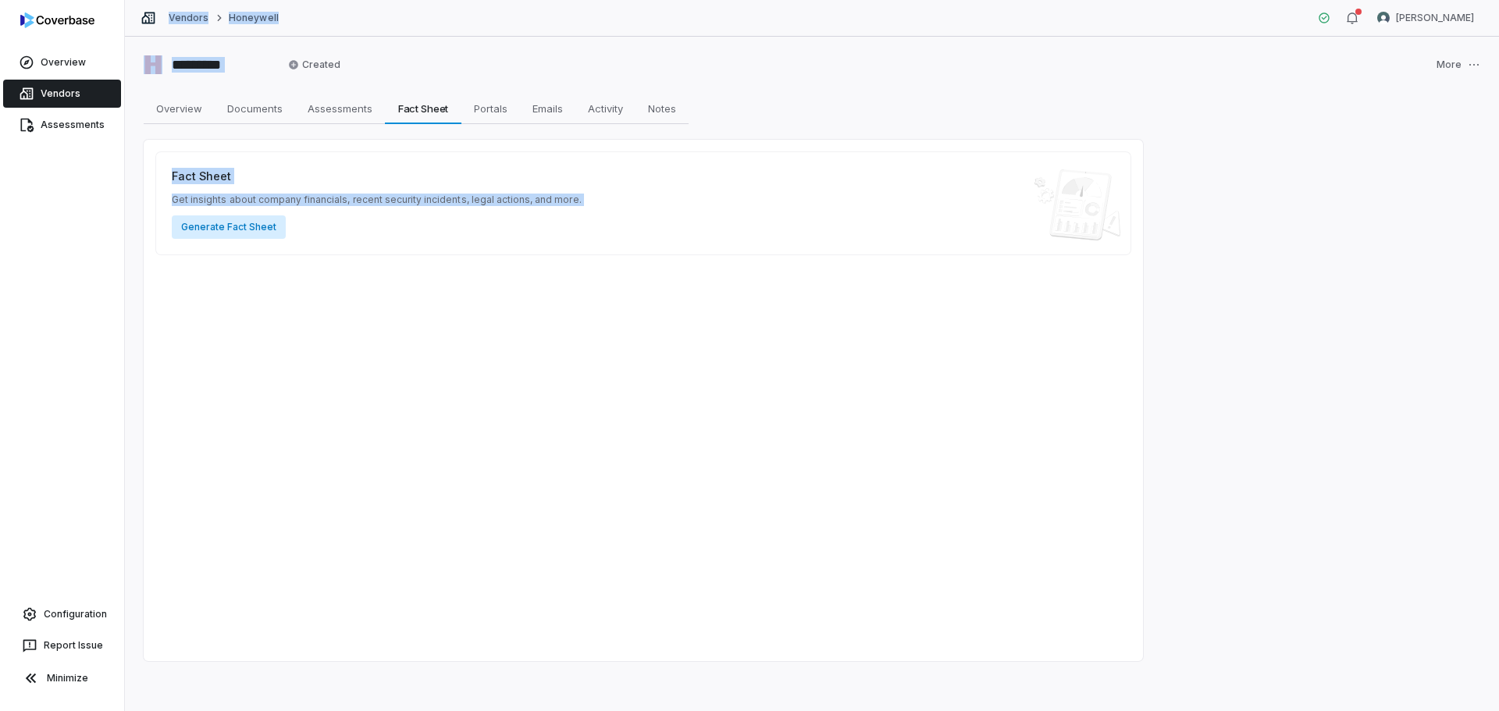
click at [247, 226] on button "Generate Fact Sheet" at bounding box center [229, 227] width 114 height 23
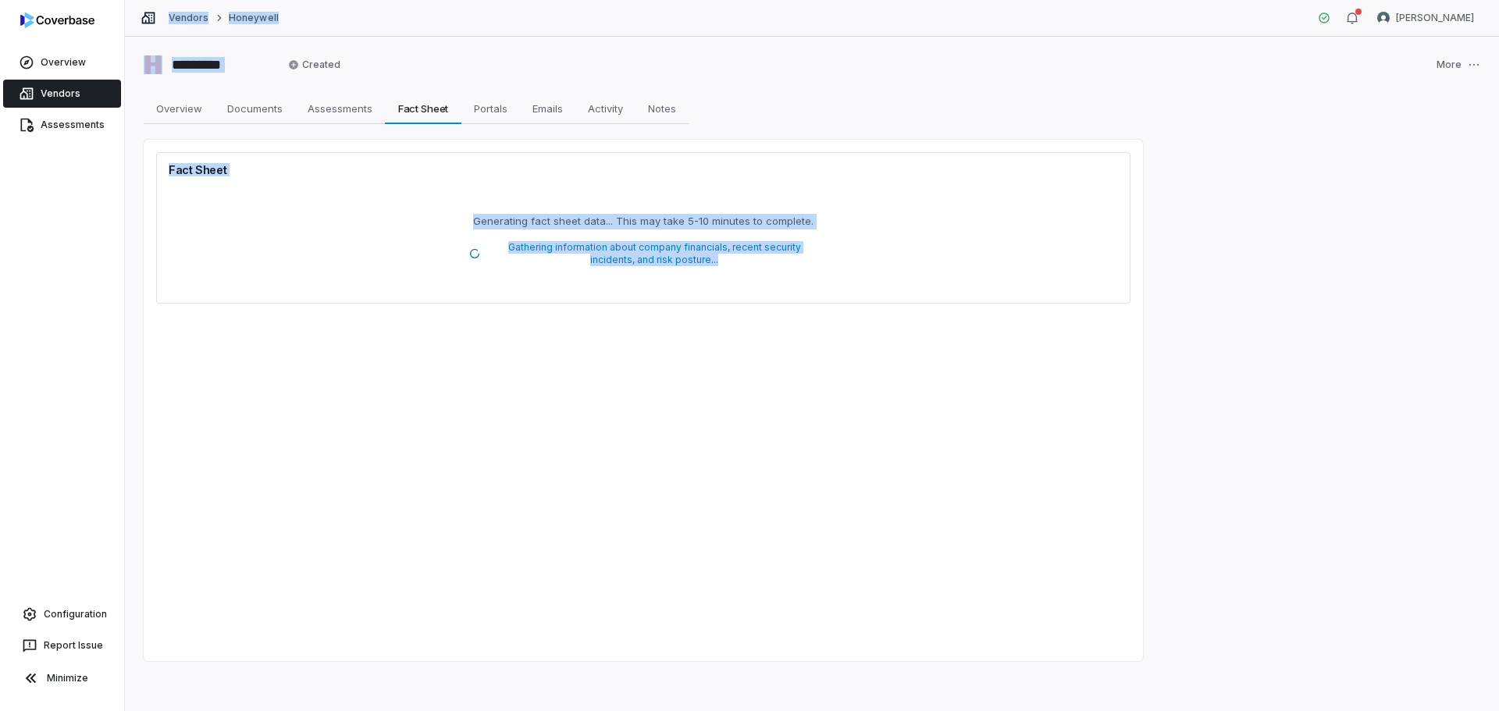
click at [50, 91] on link "Vendors" at bounding box center [62, 94] width 118 height 28
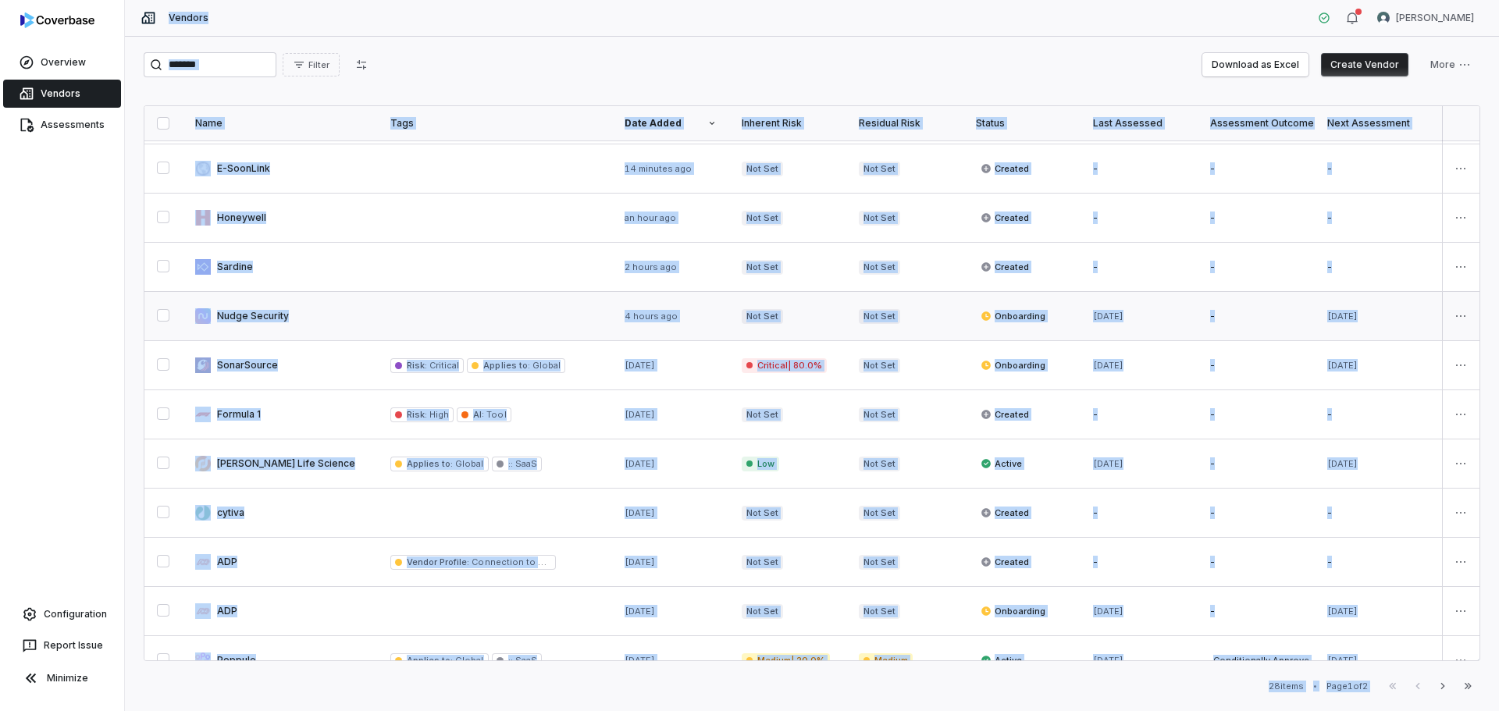
scroll to position [78, 0]
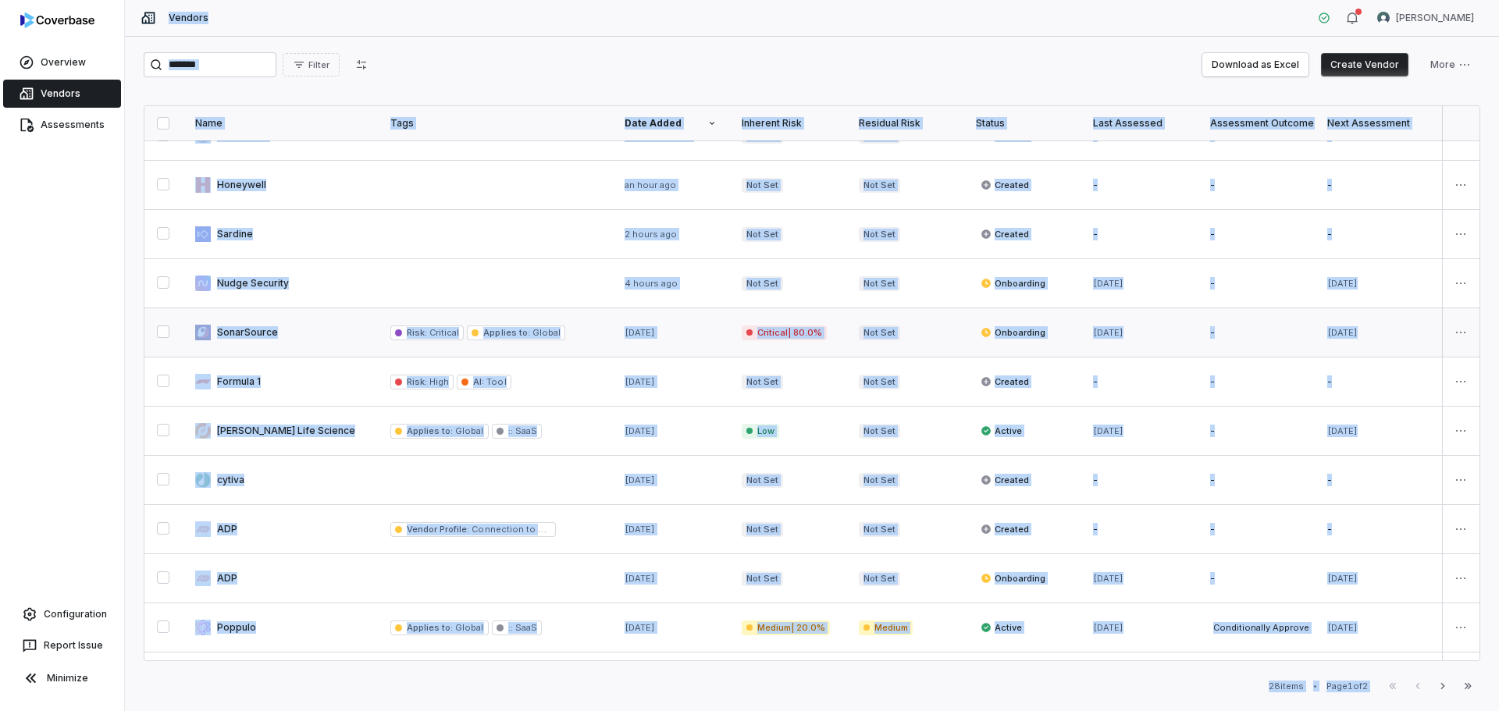
click at [307, 336] on link at bounding box center [280, 332] width 195 height 48
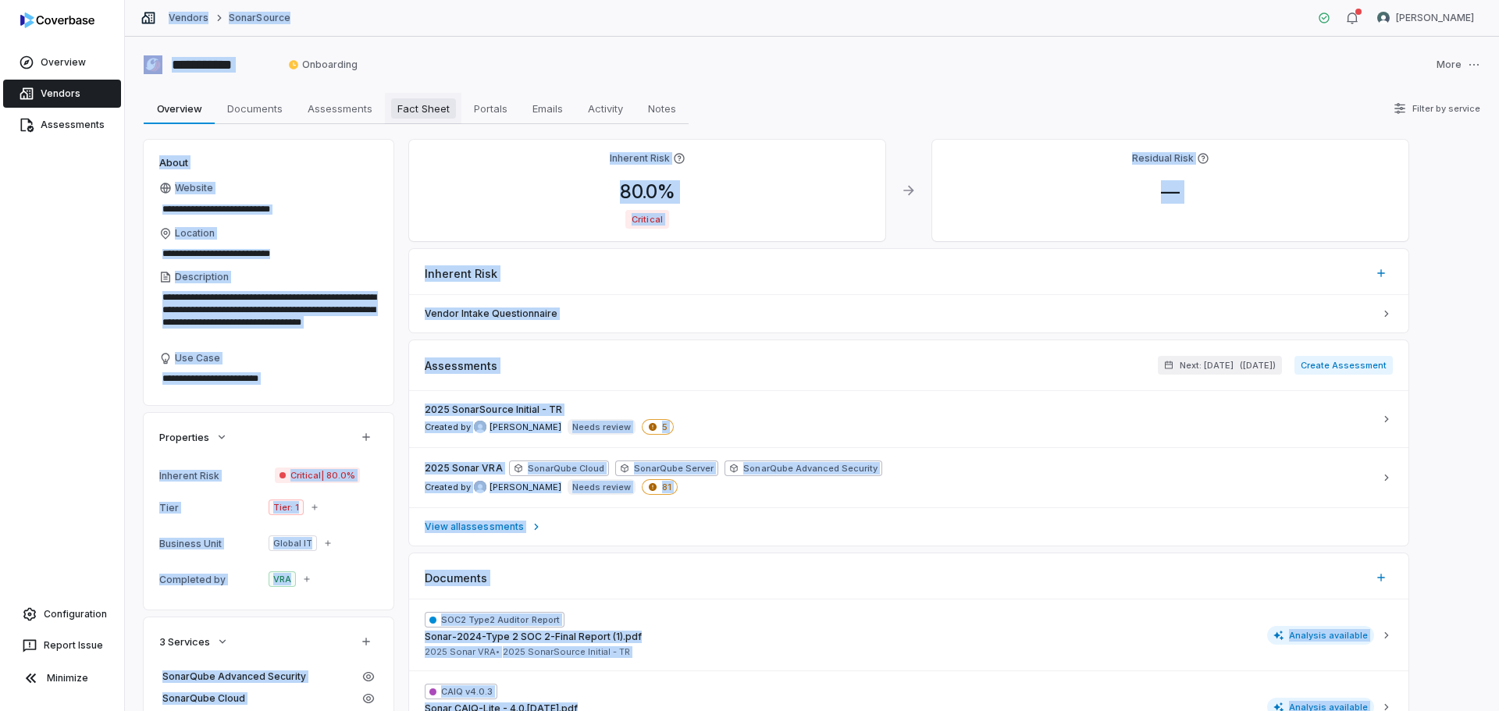
click at [426, 113] on span "Fact Sheet" at bounding box center [423, 108] width 65 height 20
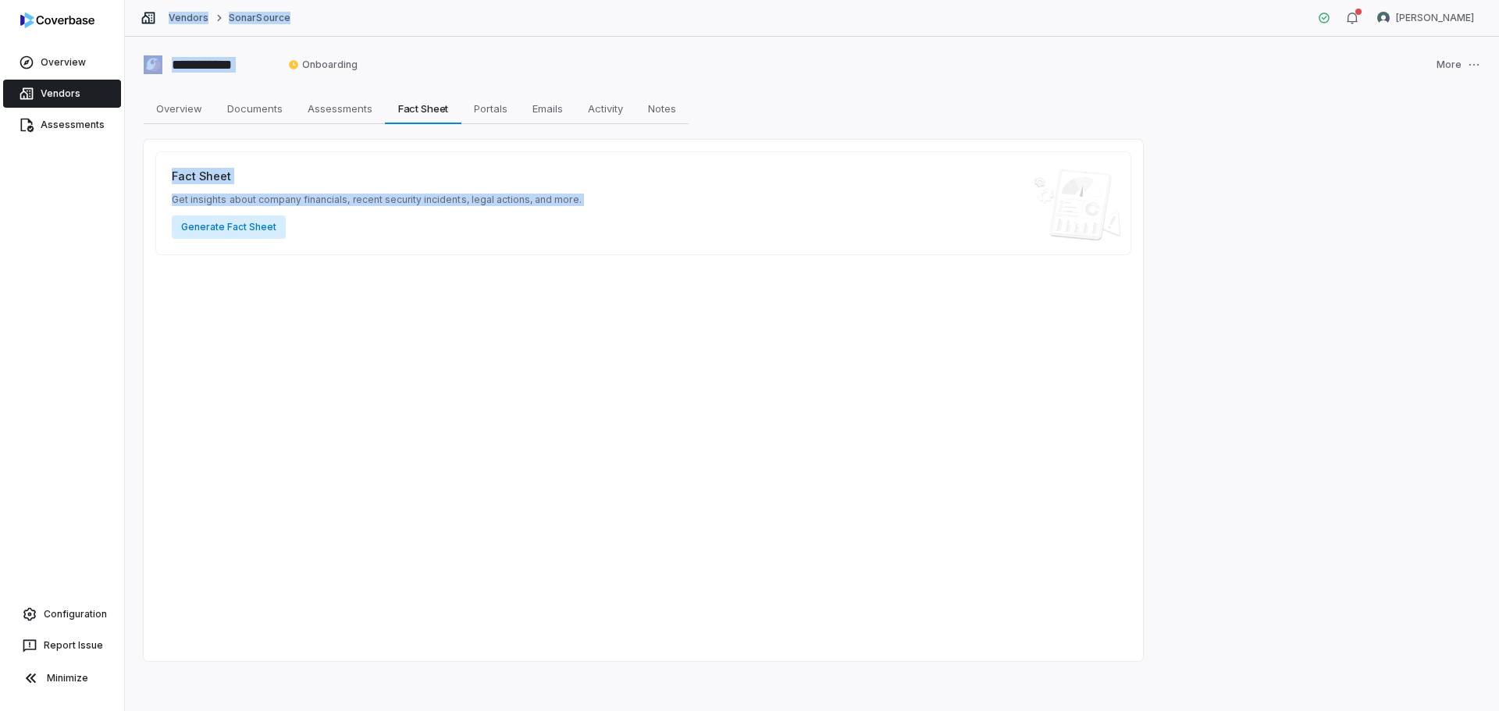
click at [240, 223] on button "Generate Fact Sheet" at bounding box center [229, 227] width 114 height 23
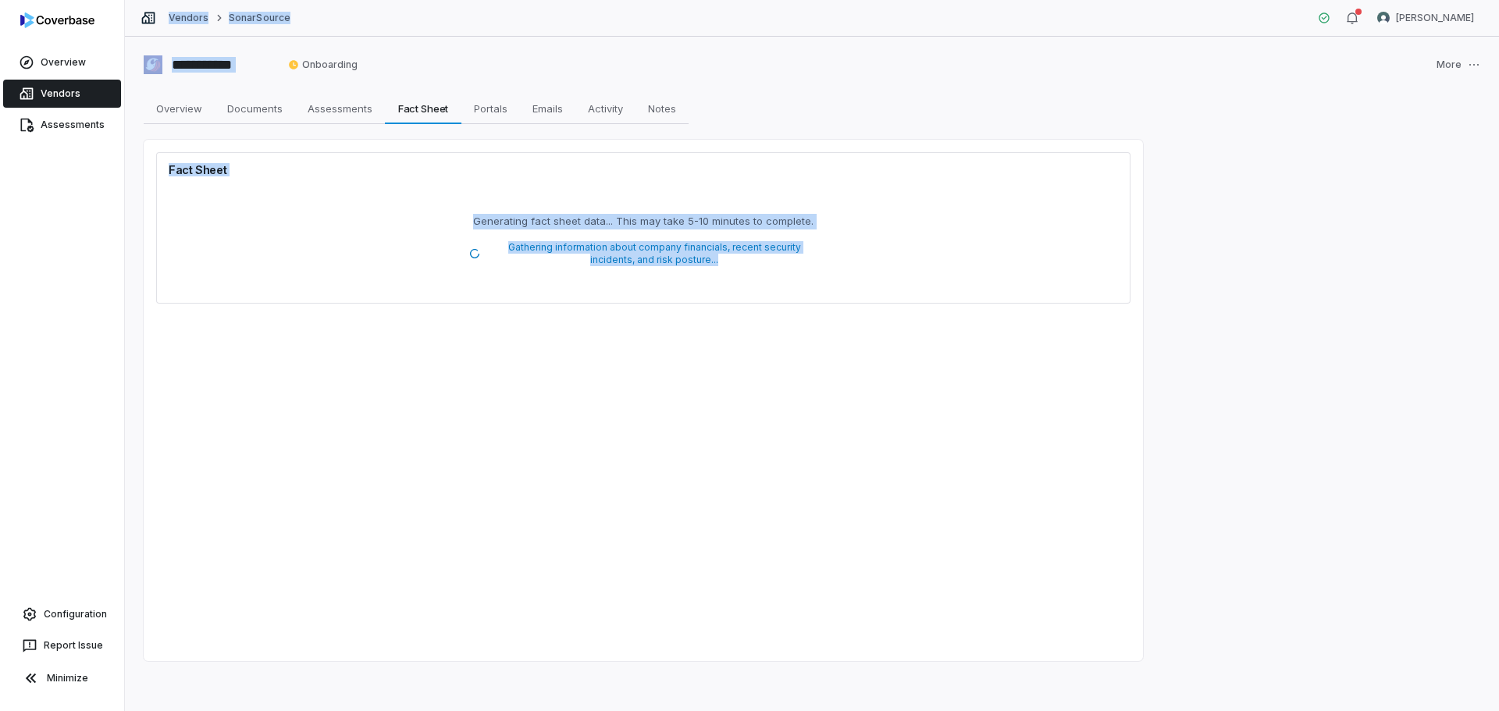
click at [82, 94] on link "Vendors" at bounding box center [62, 94] width 118 height 28
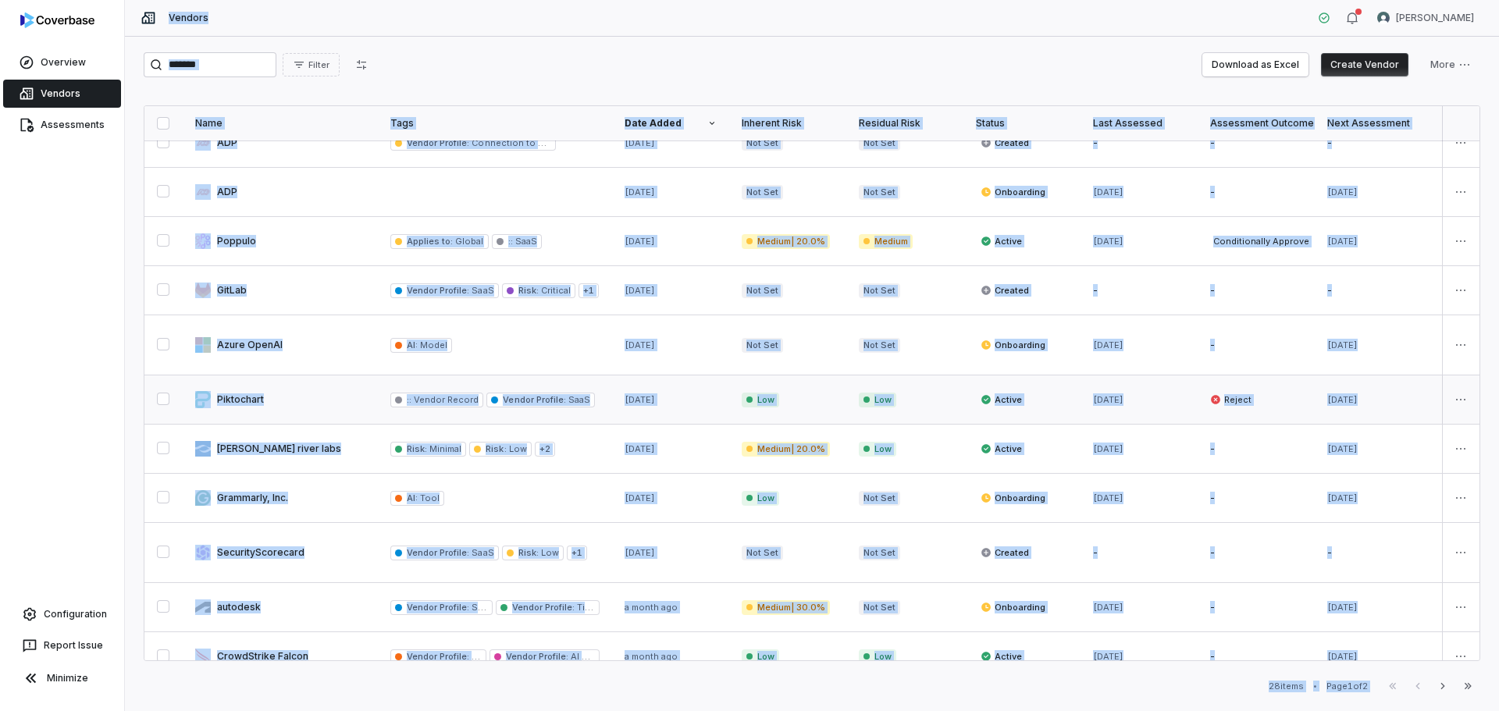
scroll to position [468, 0]
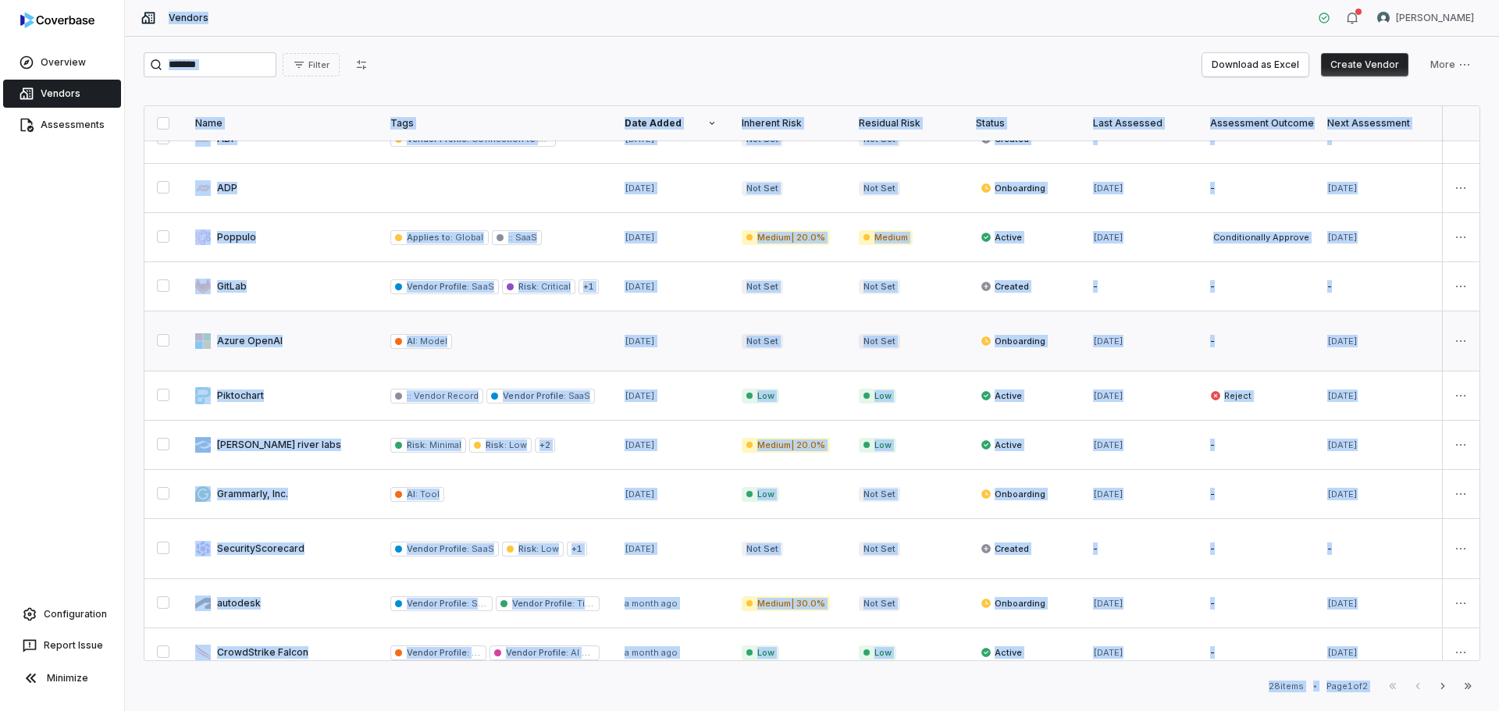
click at [295, 348] on link at bounding box center [280, 341] width 195 height 59
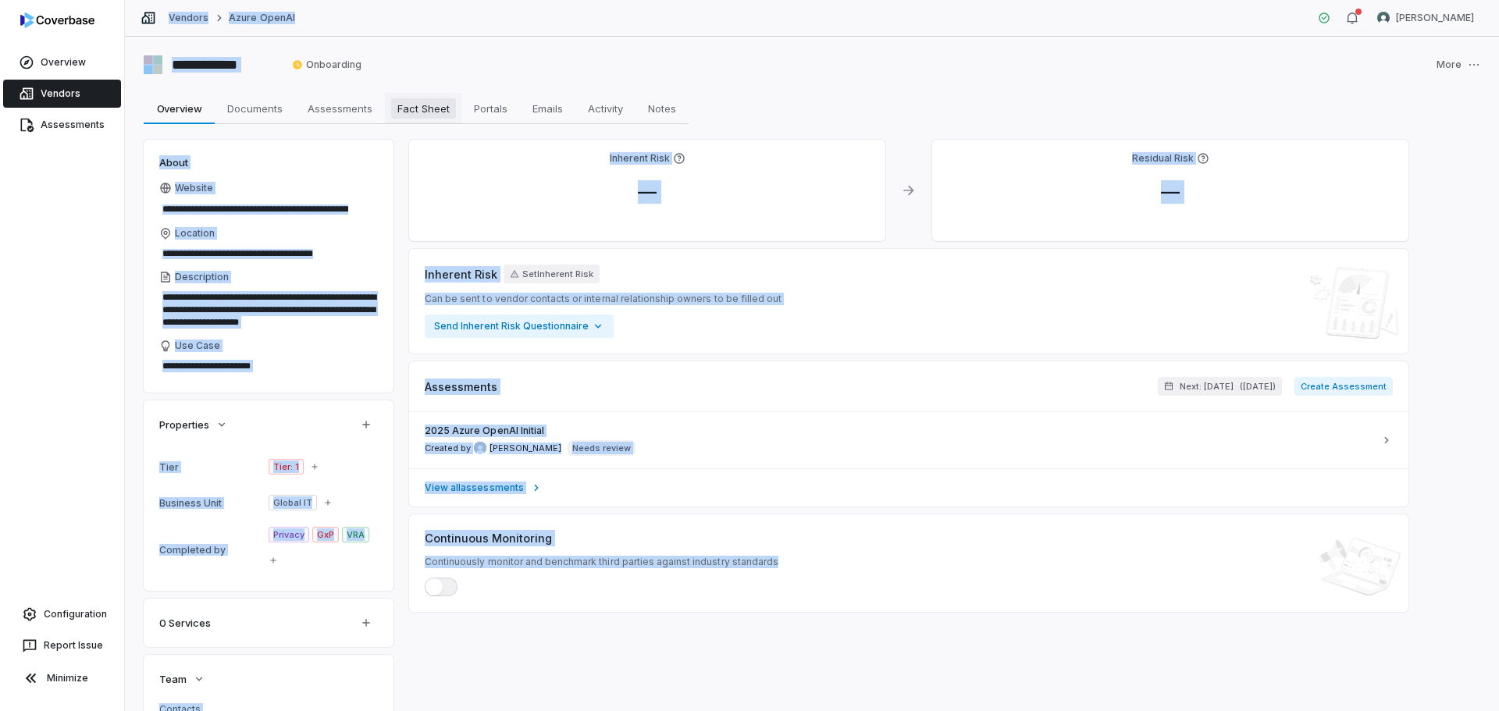
click at [436, 100] on span "Fact Sheet" at bounding box center [423, 108] width 65 height 20
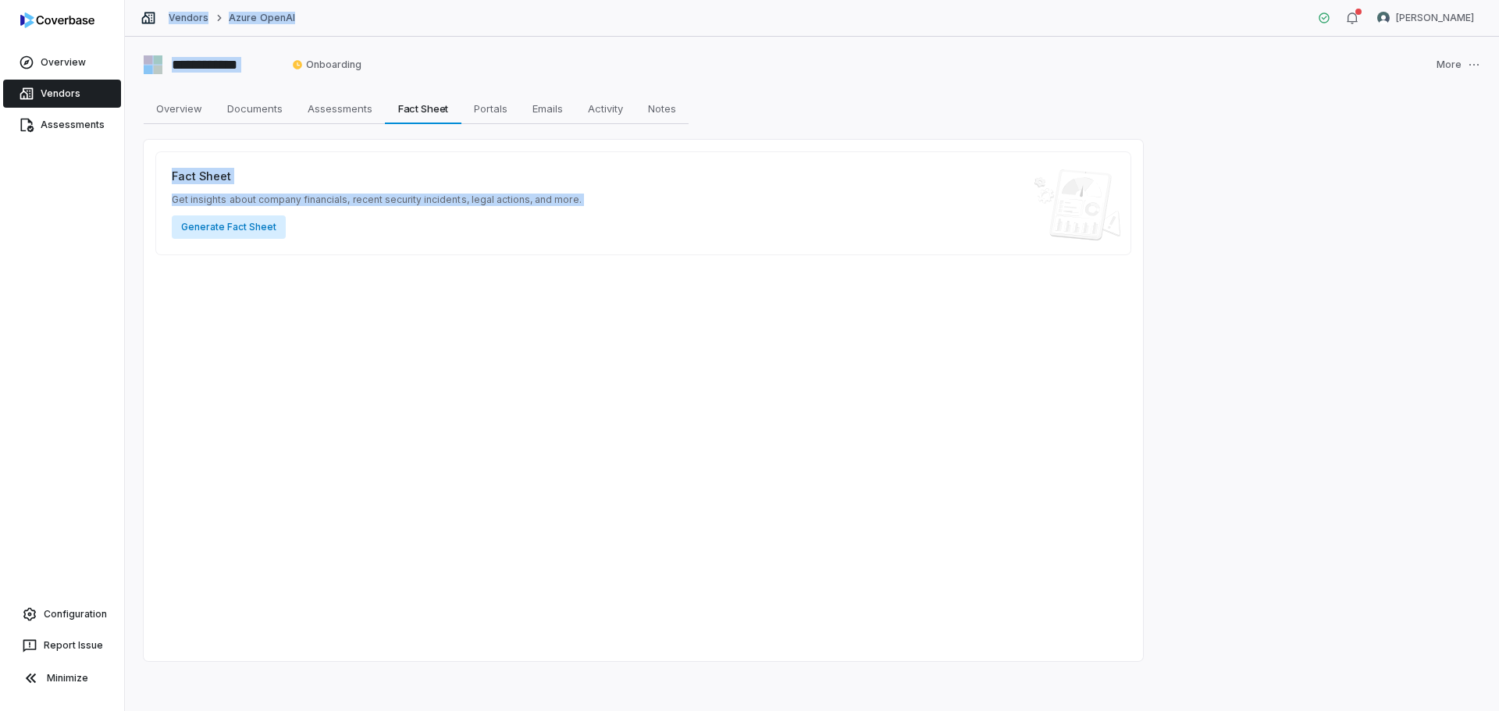
click at [245, 223] on button "Generate Fact Sheet" at bounding box center [229, 227] width 114 height 23
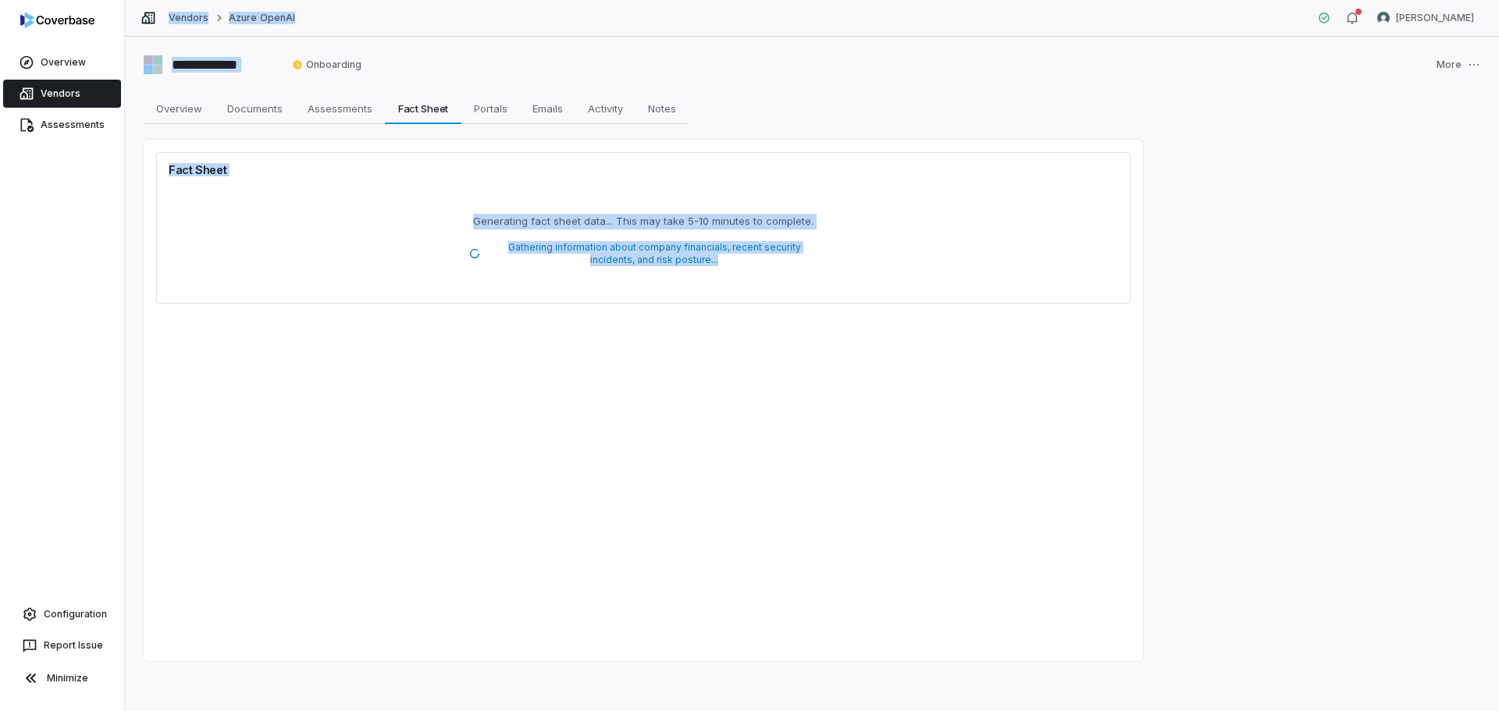
click at [81, 91] on link "Vendors" at bounding box center [62, 94] width 118 height 28
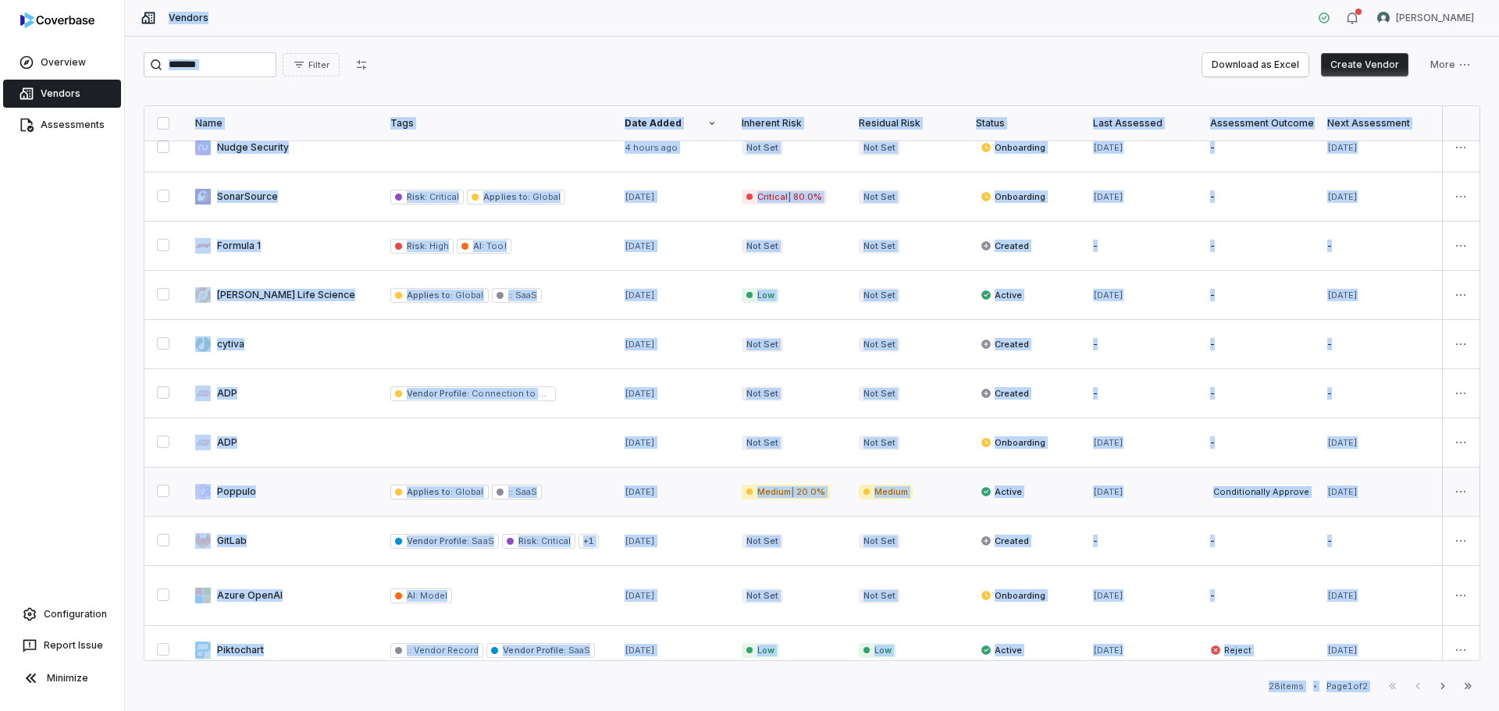
scroll to position [312, 0]
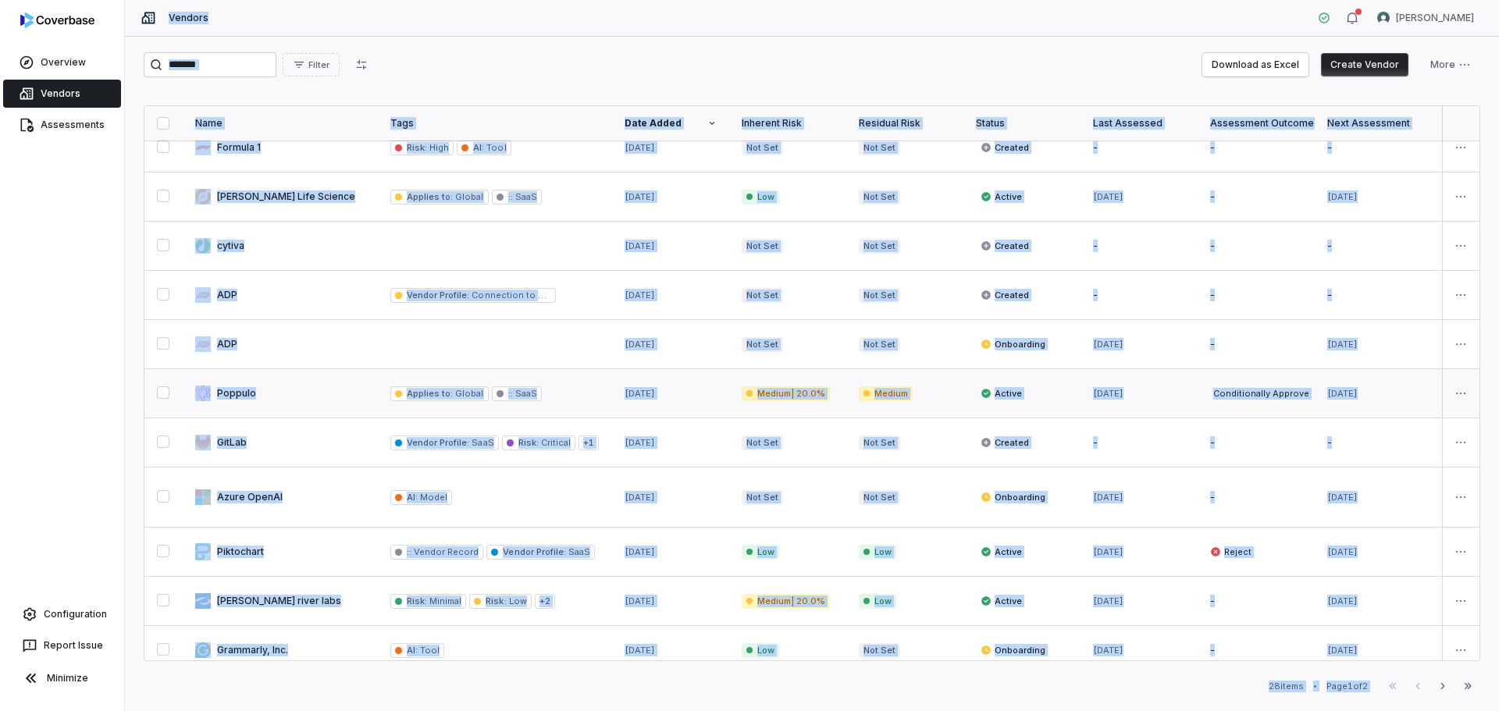
click at [292, 390] on link at bounding box center [280, 393] width 195 height 48
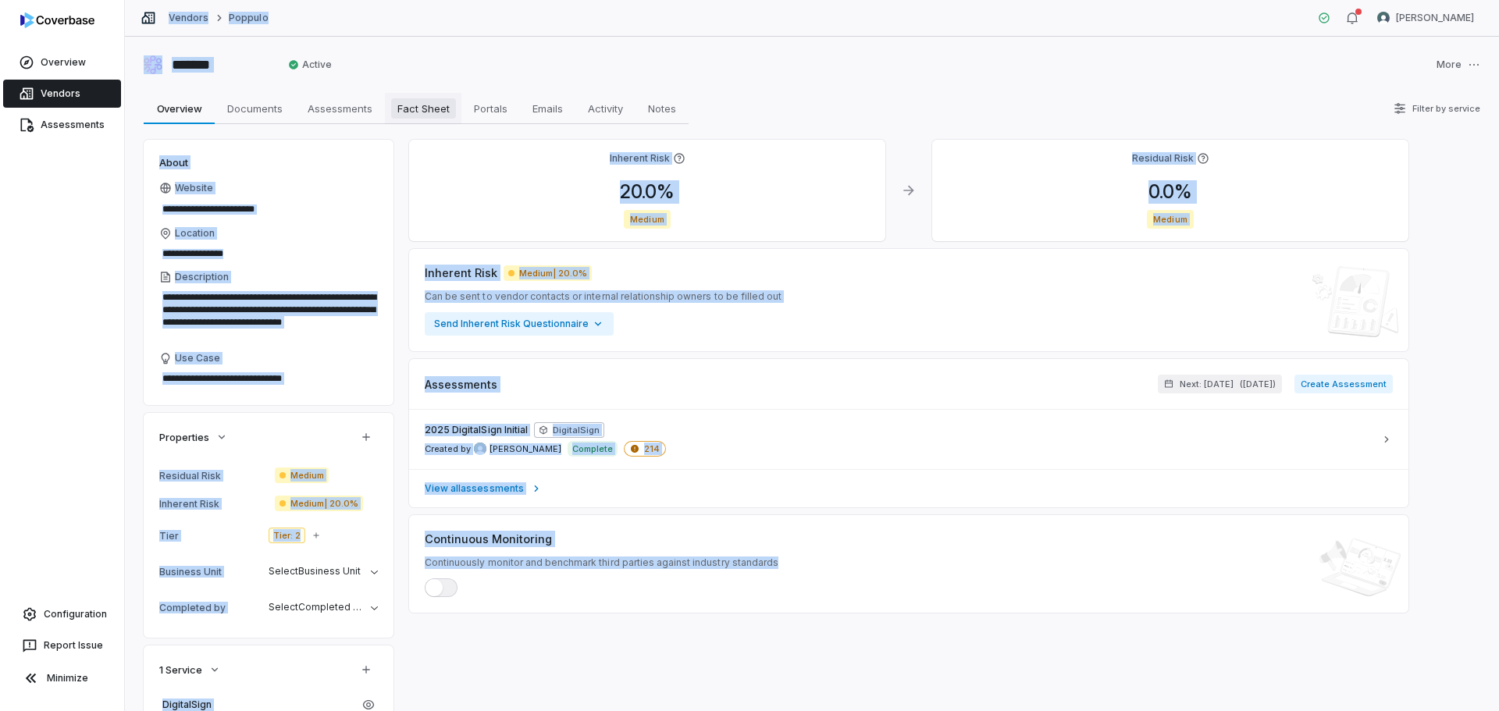
click at [415, 107] on span "Fact Sheet" at bounding box center [423, 108] width 65 height 20
type textarea "*"
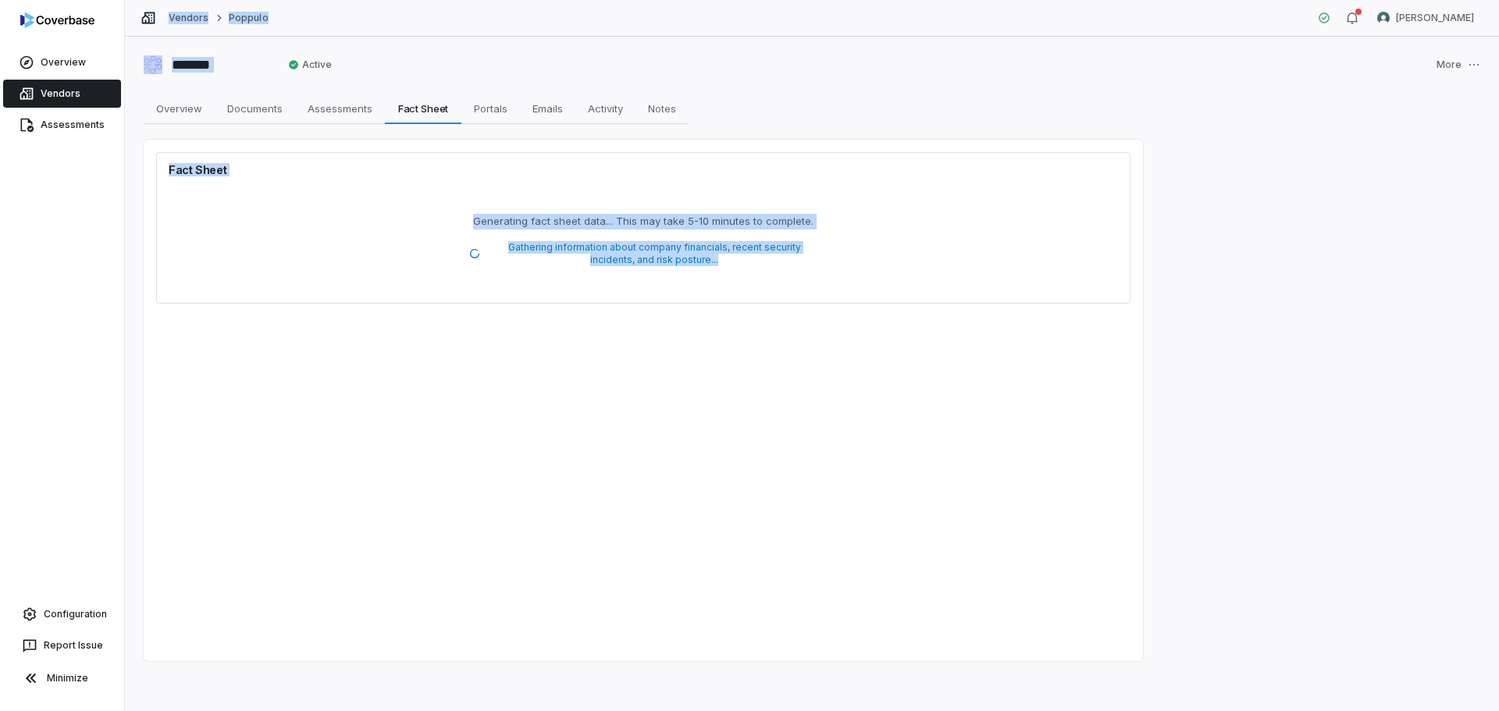
click at [59, 88] on link "Vendors" at bounding box center [62, 94] width 118 height 28
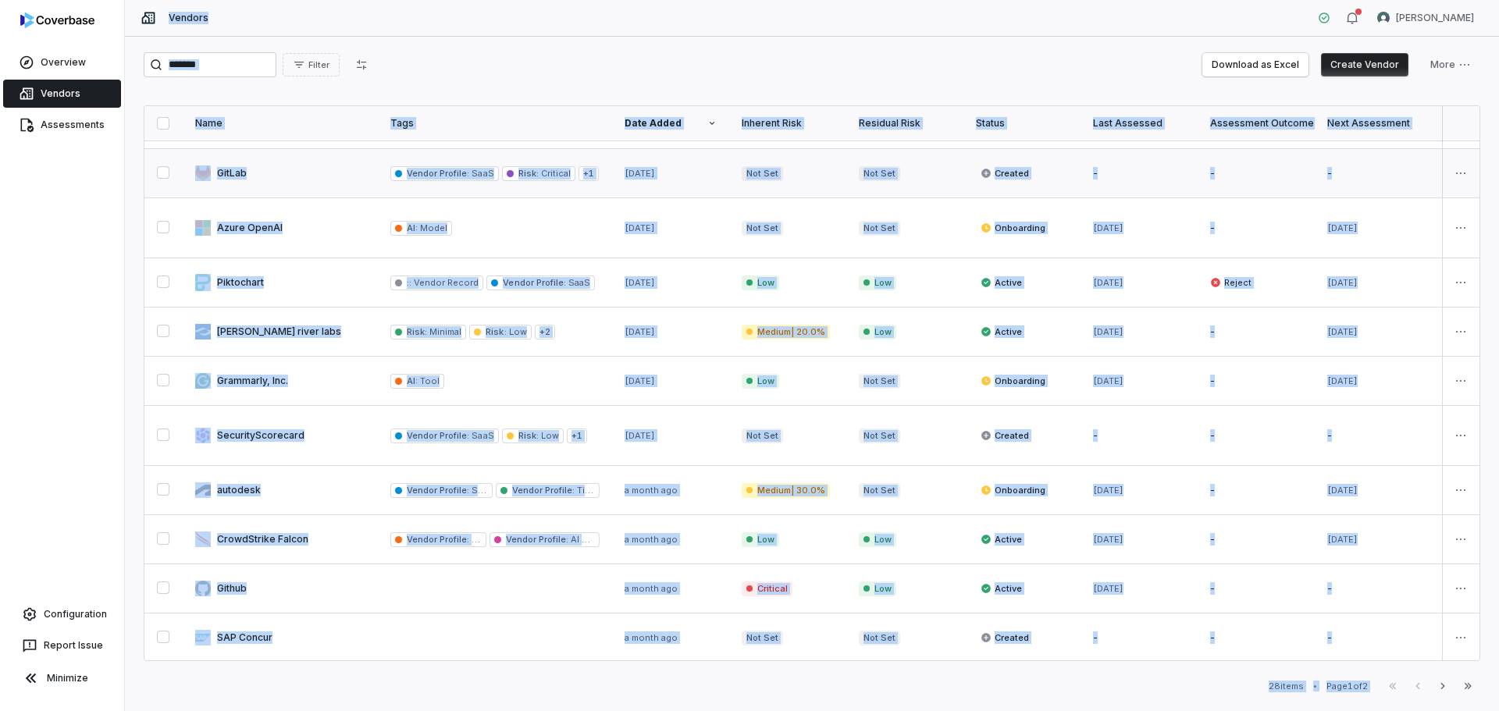
scroll to position [703, 0]
